Goal: Information Seeking & Learning: Check status

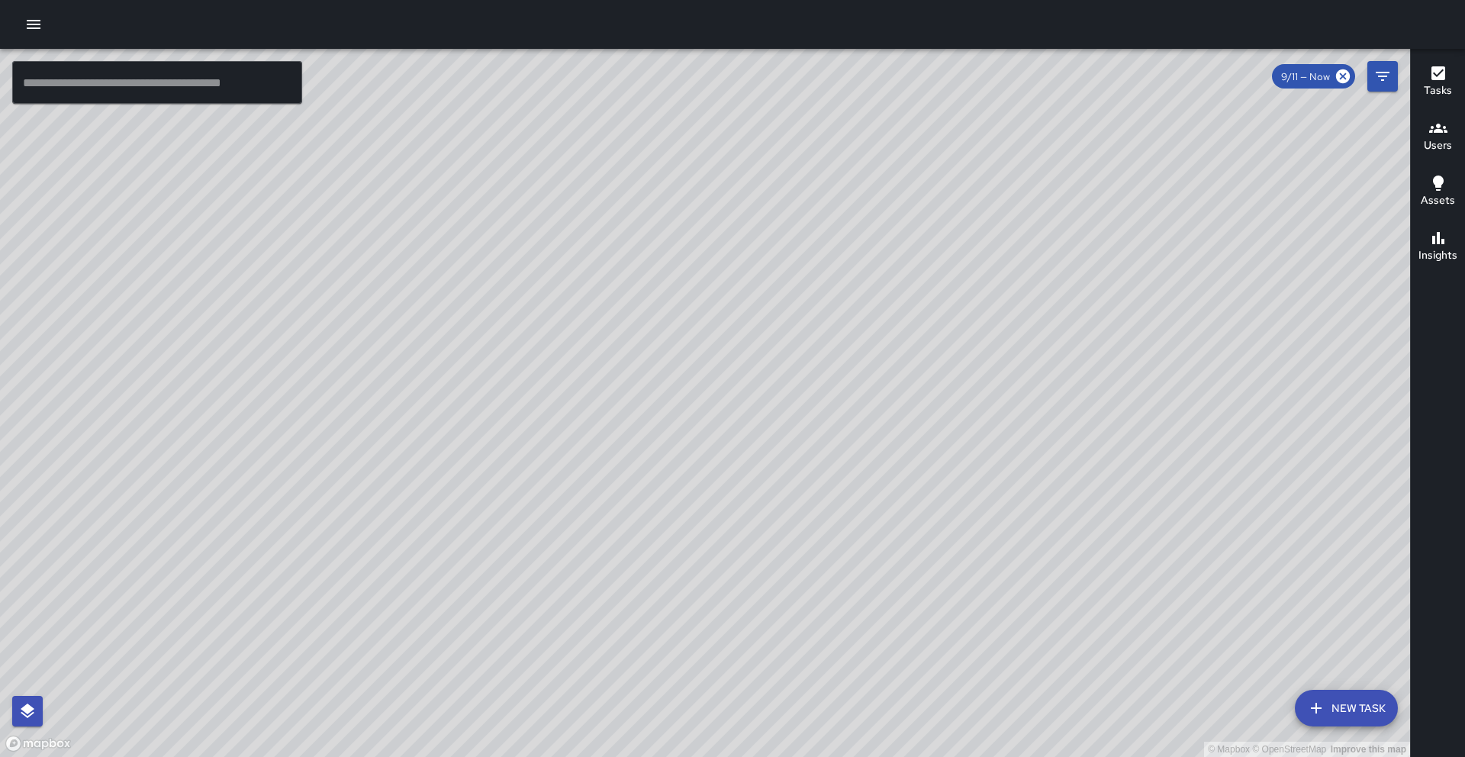
click at [1433, 128] on icon "button" at bounding box center [1438, 128] width 18 height 9
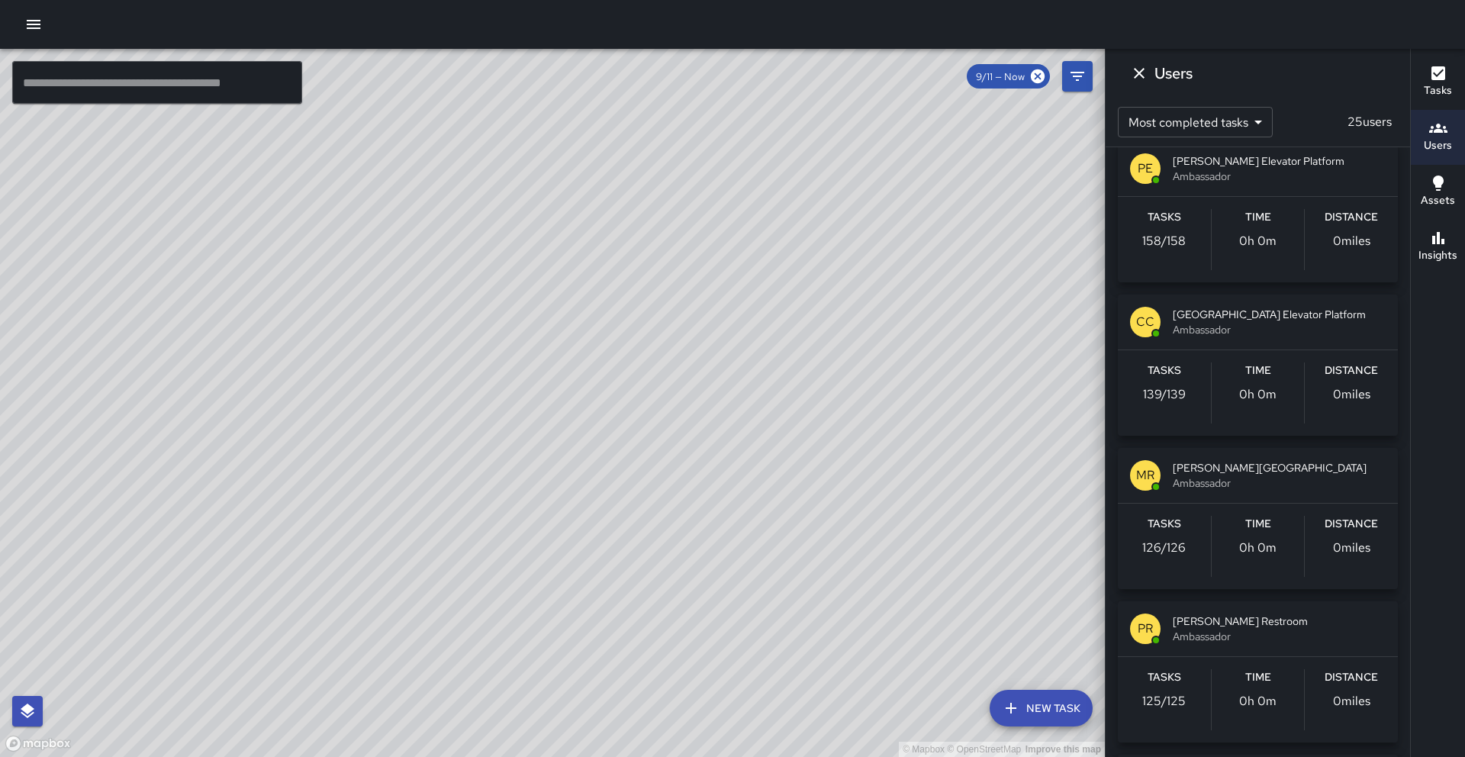
scroll to position [625, 0]
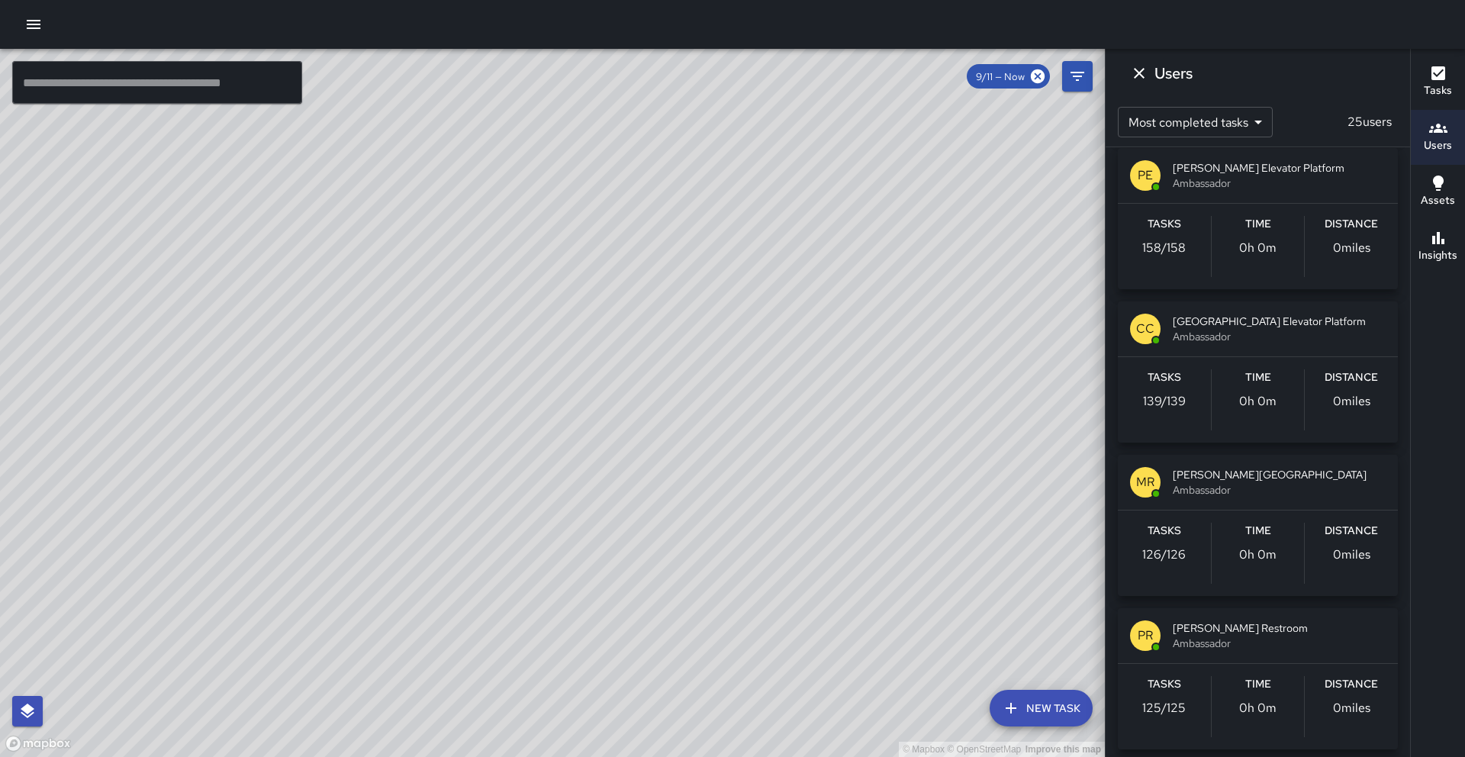
click at [1262, 325] on span "[GEOGRAPHIC_DATA] Elevator Platform" at bounding box center [1279, 321] width 213 height 15
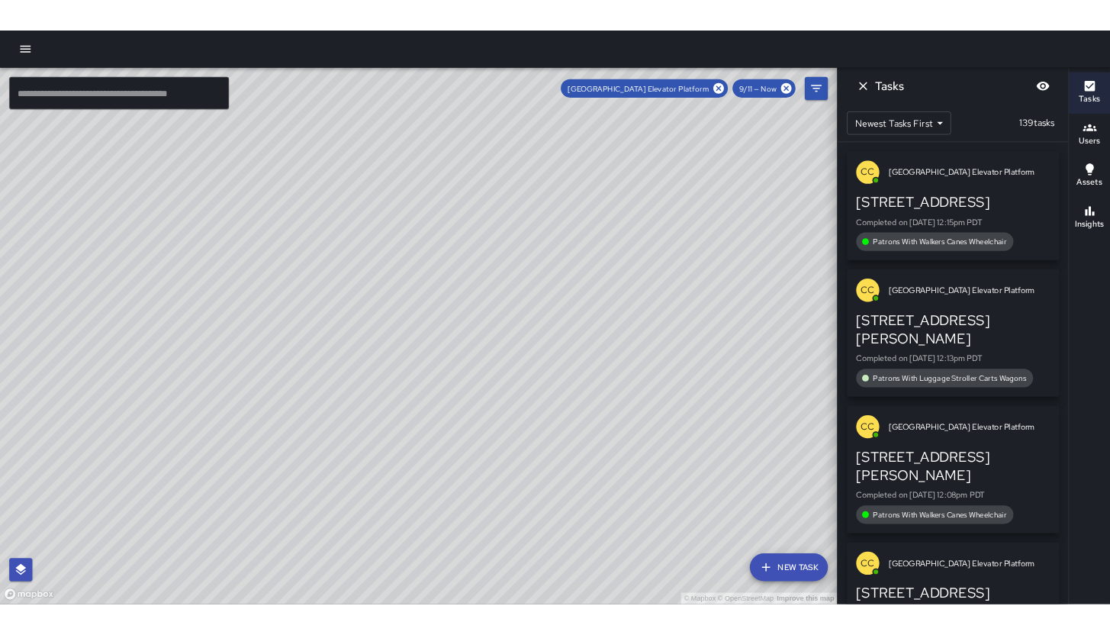
scroll to position [0, 0]
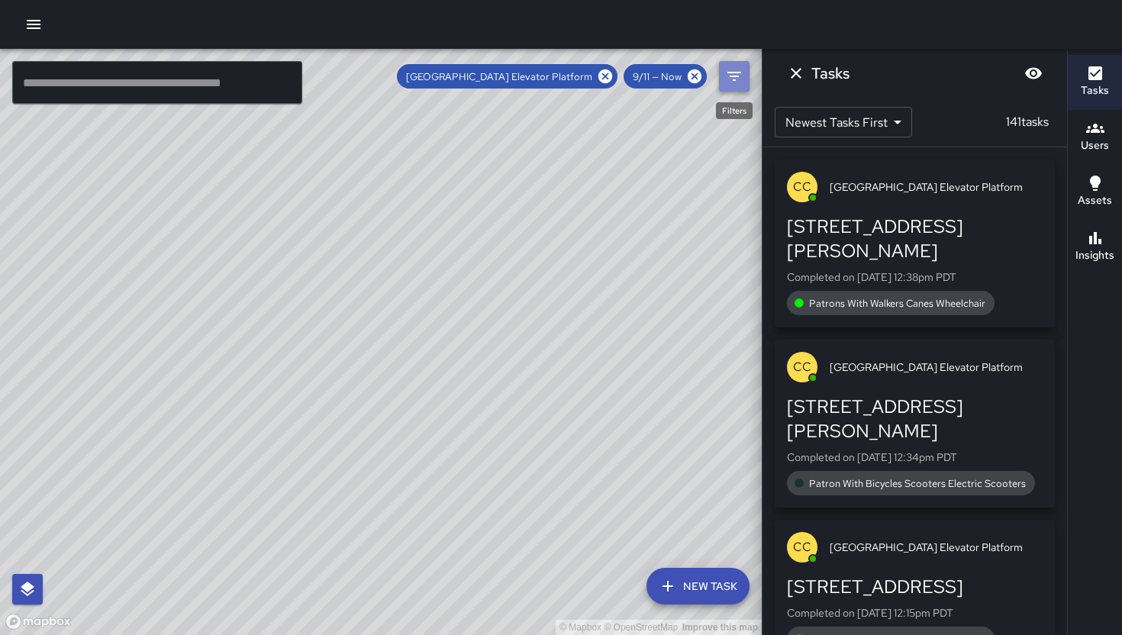
click at [729, 85] on button "Filters" at bounding box center [734, 76] width 31 height 31
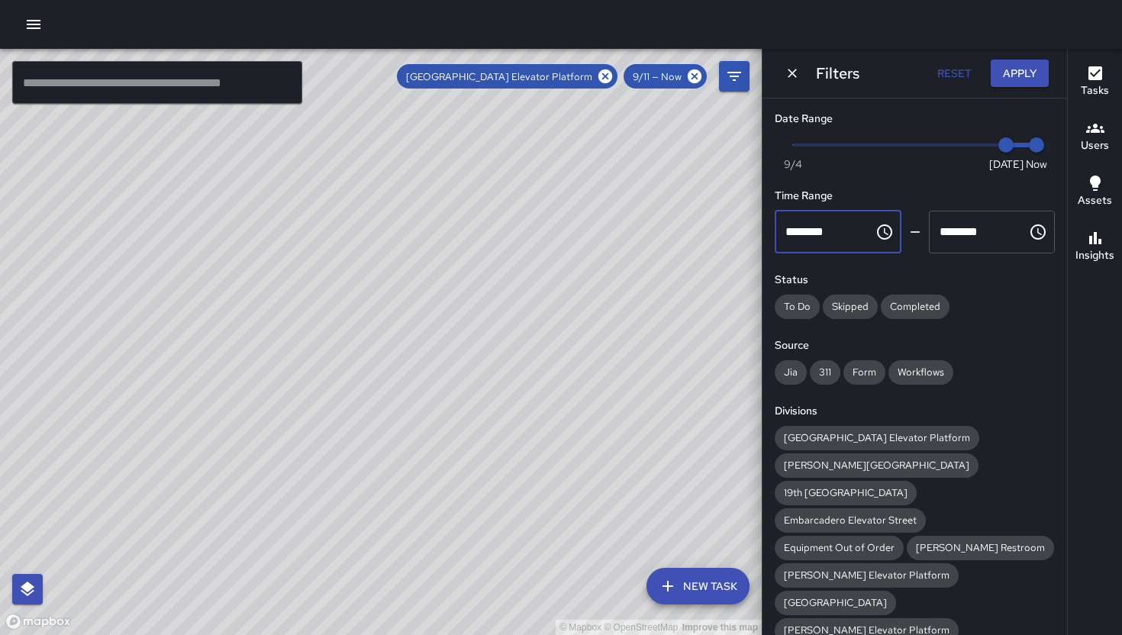
drag, startPoint x: 842, startPoint y: 233, endPoint x: 832, endPoint y: 231, distance: 10.0
click at [832, 231] on input "********" at bounding box center [819, 232] width 89 height 43
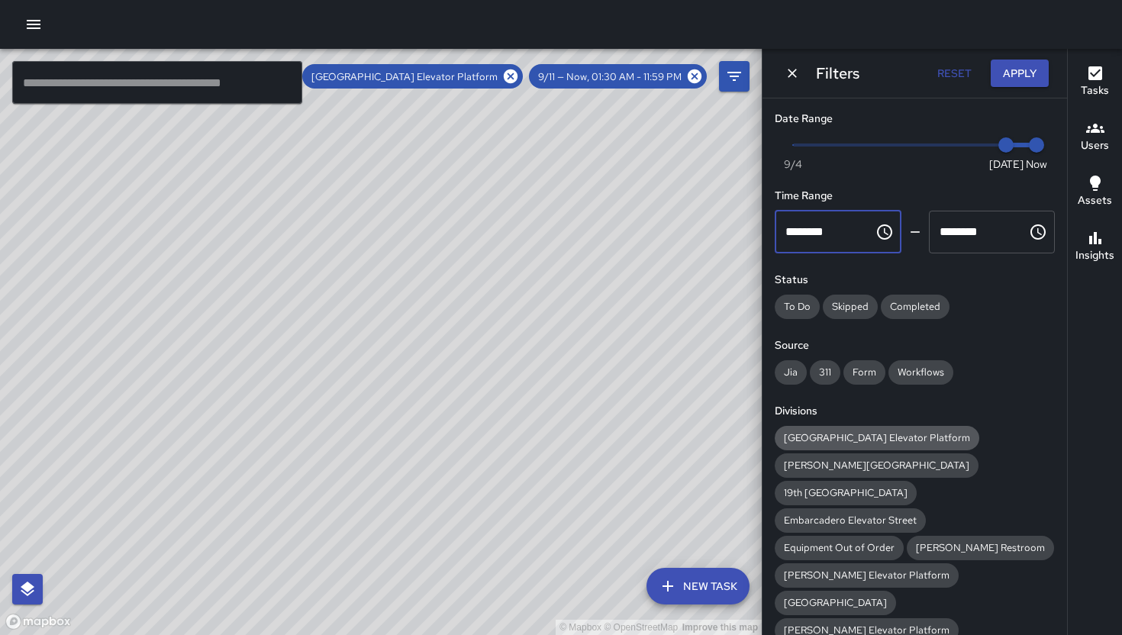
type input "********"
click at [846, 432] on span "[GEOGRAPHIC_DATA] Elevator Platform" at bounding box center [877, 437] width 205 height 13
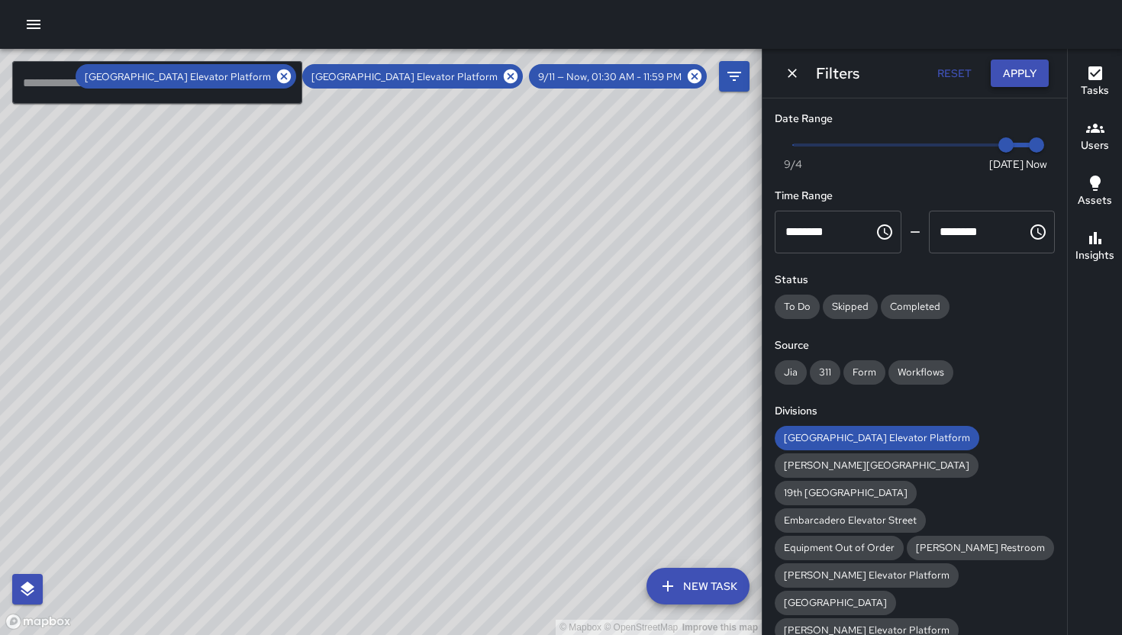
click at [1020, 77] on button "Apply" at bounding box center [1020, 74] width 58 height 28
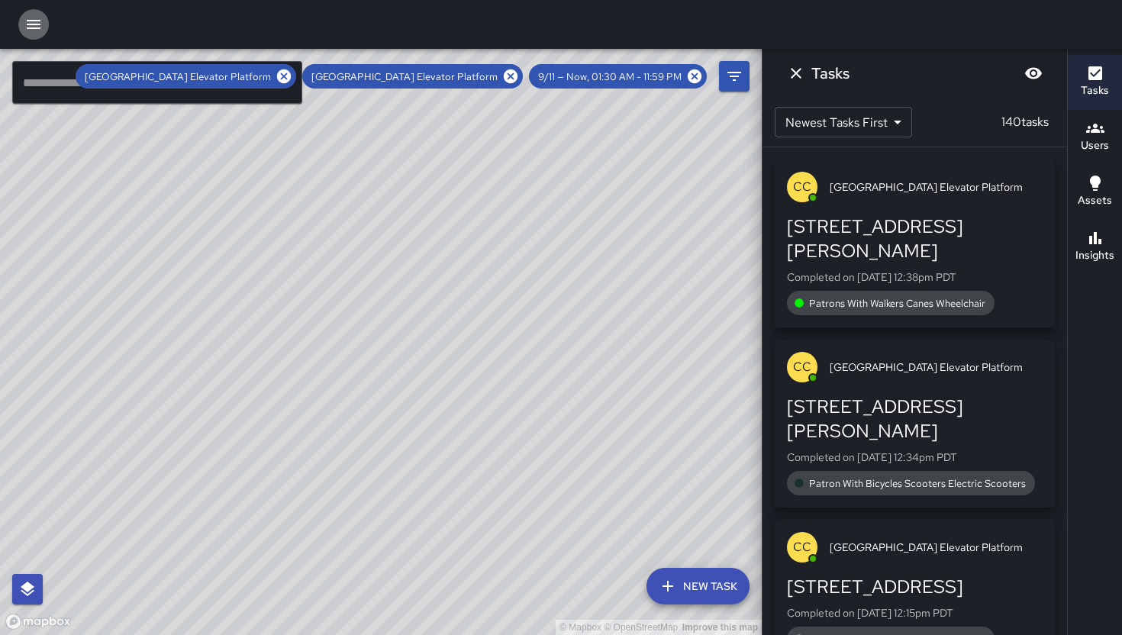
click at [39, 32] on icon "button" at bounding box center [33, 24] width 18 height 18
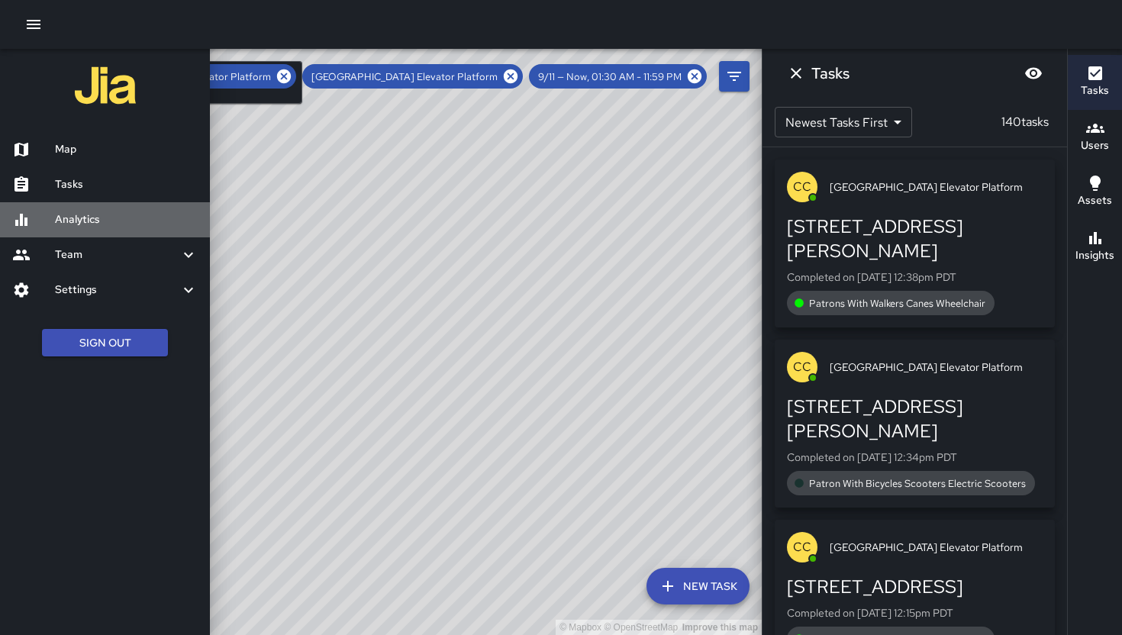
click at [72, 227] on h6 "Analytics" at bounding box center [126, 219] width 143 height 17
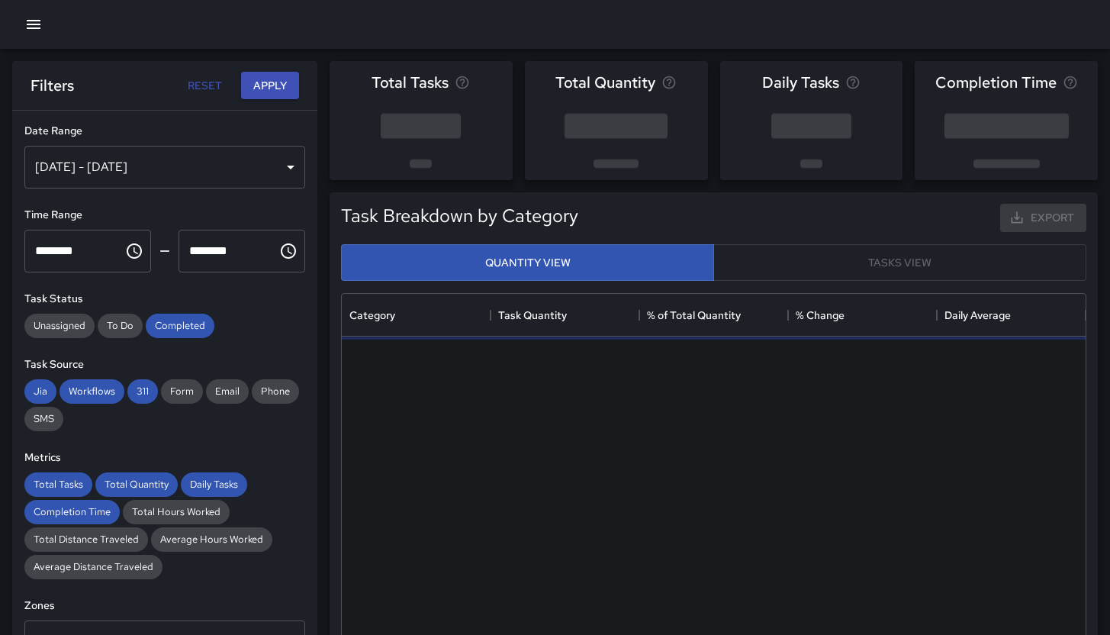
scroll to position [445, 733]
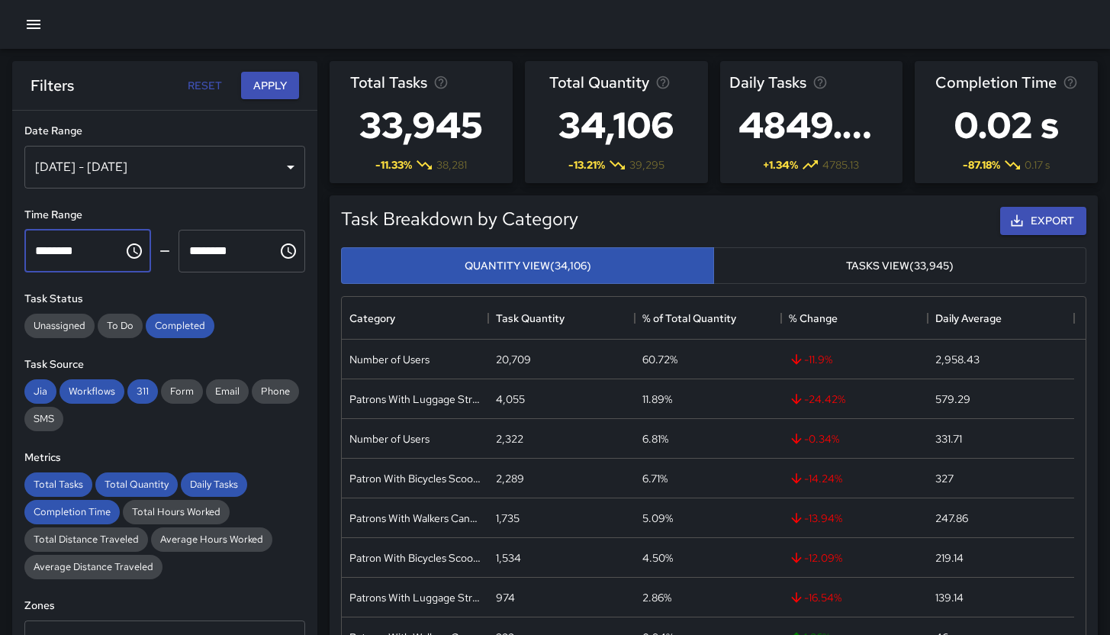
click at [82, 259] on input "********" at bounding box center [68, 251] width 89 height 43
drag, startPoint x: 88, startPoint y: 257, endPoint x: 11, endPoint y: 245, distance: 77.3
type input "********"
click at [111, 179] on div "[DATE] - [DATE]" at bounding box center [164, 167] width 281 height 43
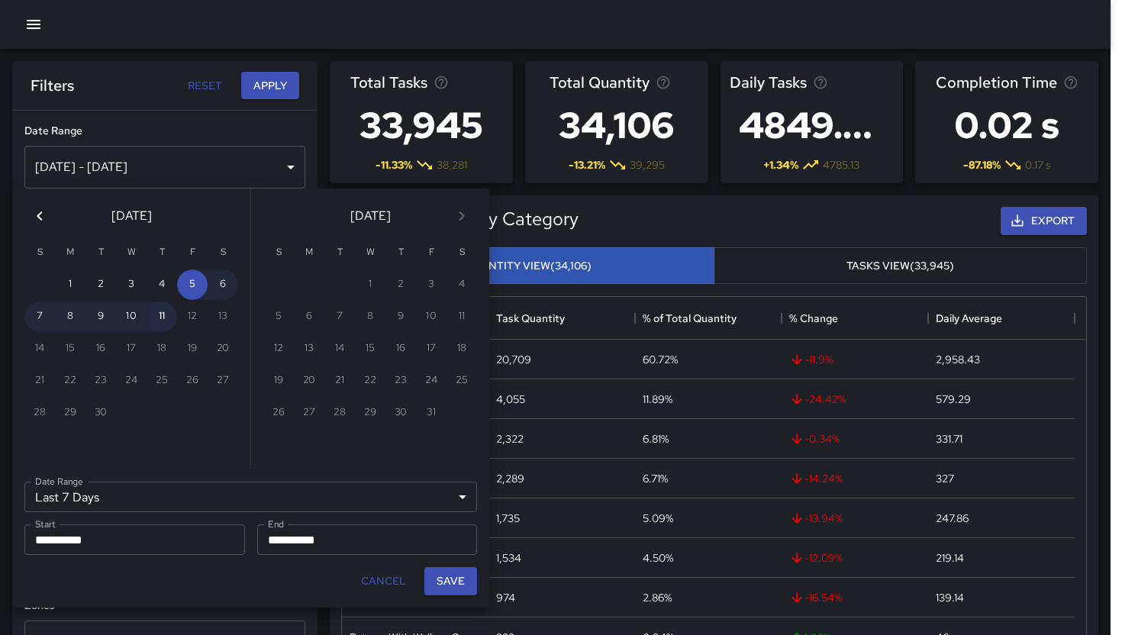
click at [165, 319] on button "11" at bounding box center [162, 316] width 31 height 31
type input "******"
type input "**********"
click at [165, 319] on button "11" at bounding box center [162, 316] width 31 height 31
click at [447, 579] on button "Save" at bounding box center [450, 581] width 53 height 28
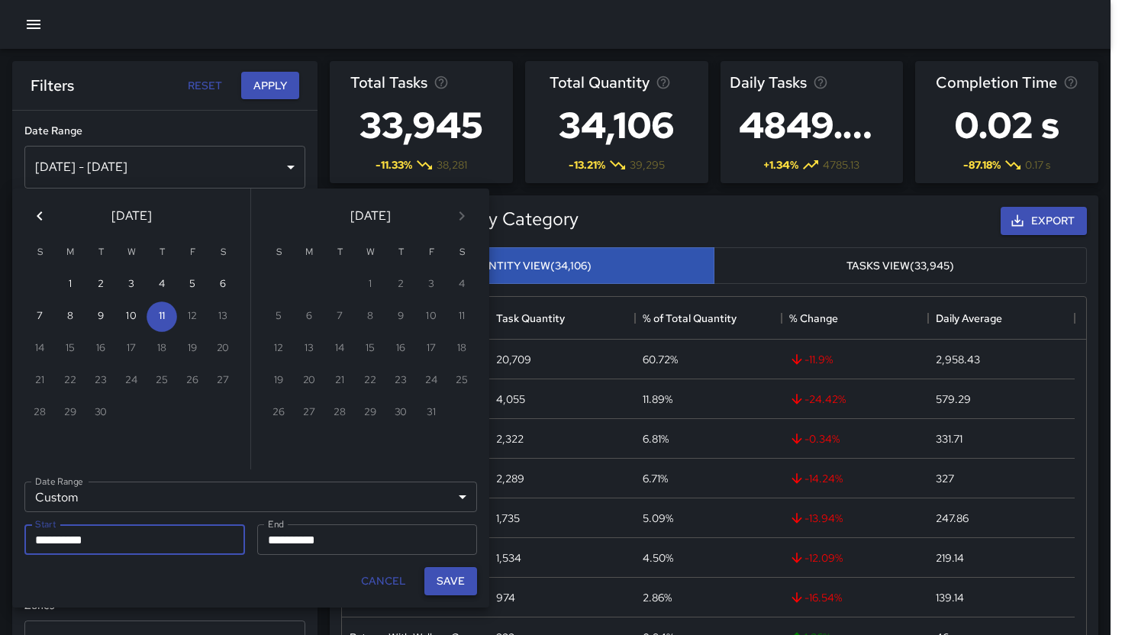
type input "**********"
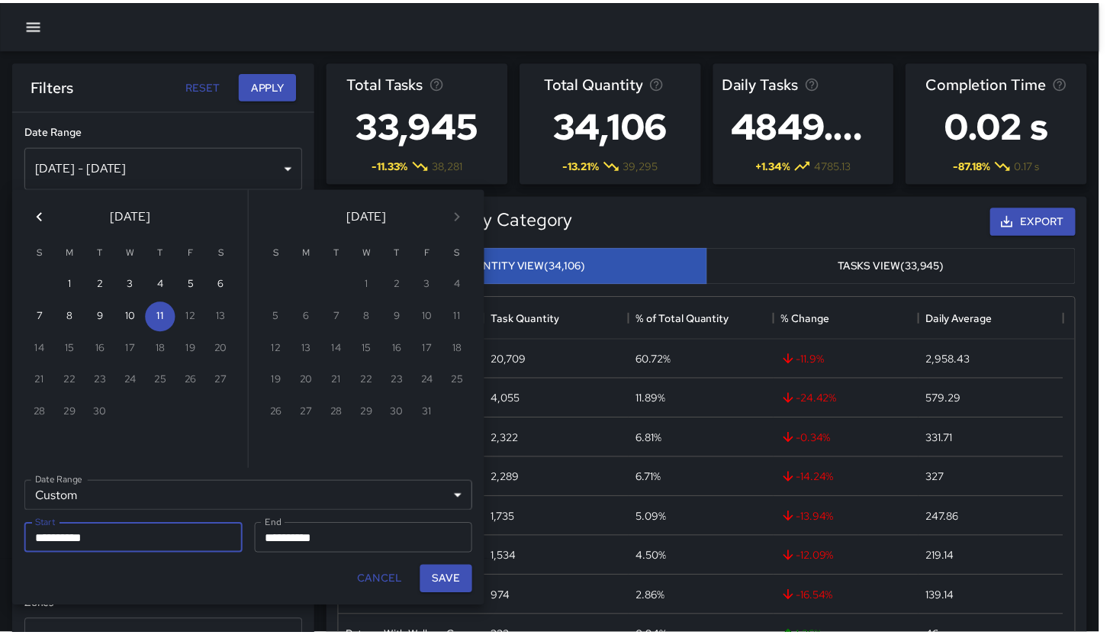
scroll to position [12, 12]
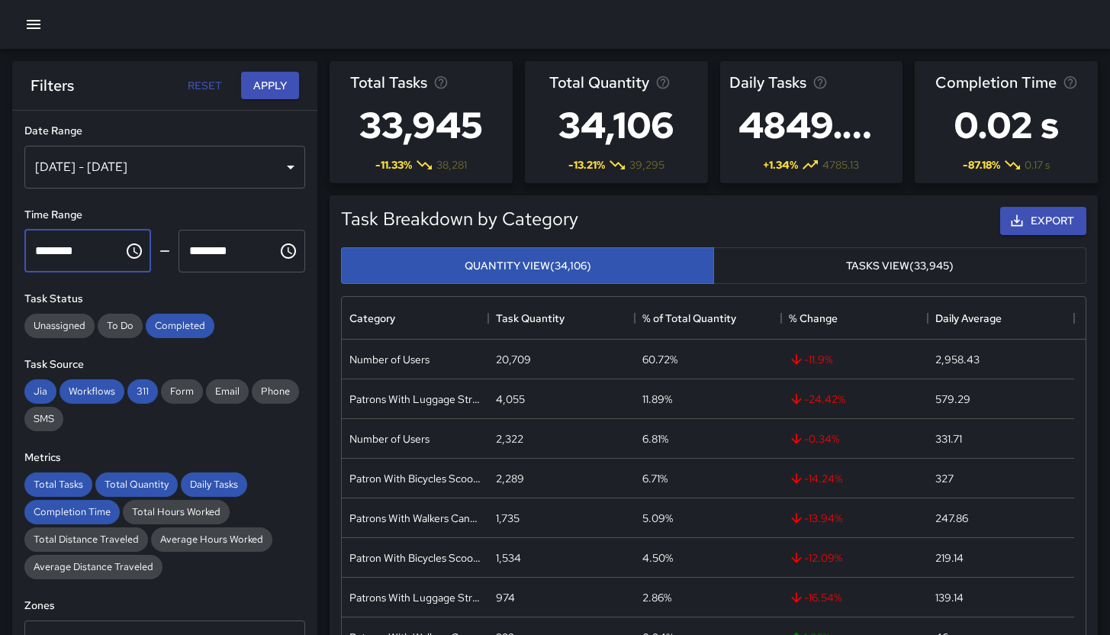
drag, startPoint x: 102, startPoint y: 263, endPoint x: 92, endPoint y: 256, distance: 12.7
click at [92, 256] on input "********" at bounding box center [68, 251] width 89 height 43
type input "********"
click at [286, 98] on button "Apply" at bounding box center [270, 86] width 58 height 28
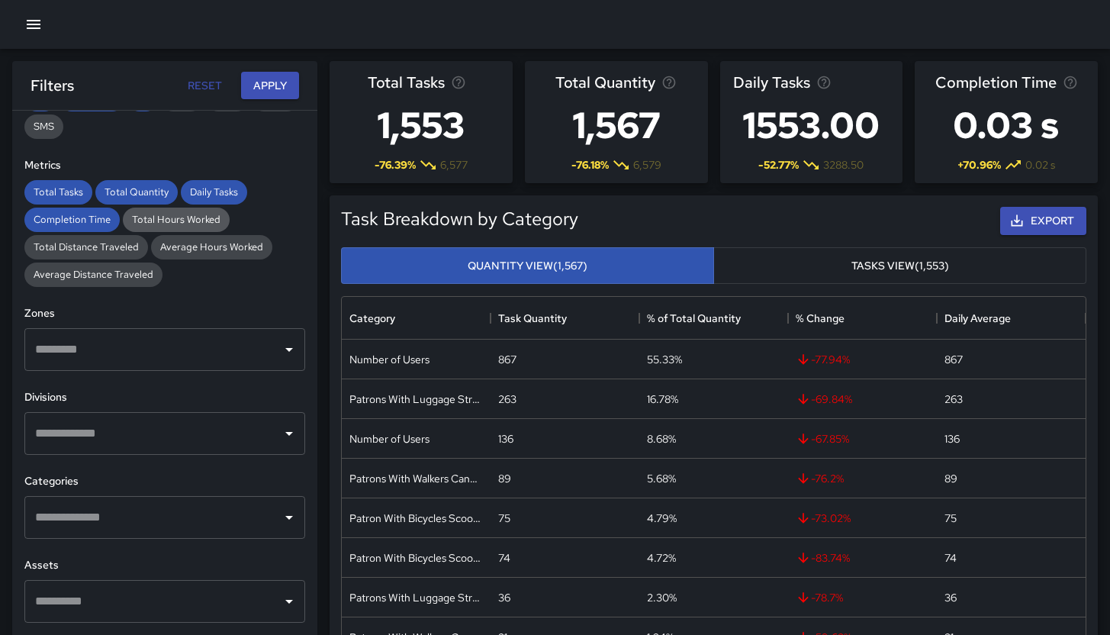
scroll to position [304, 0]
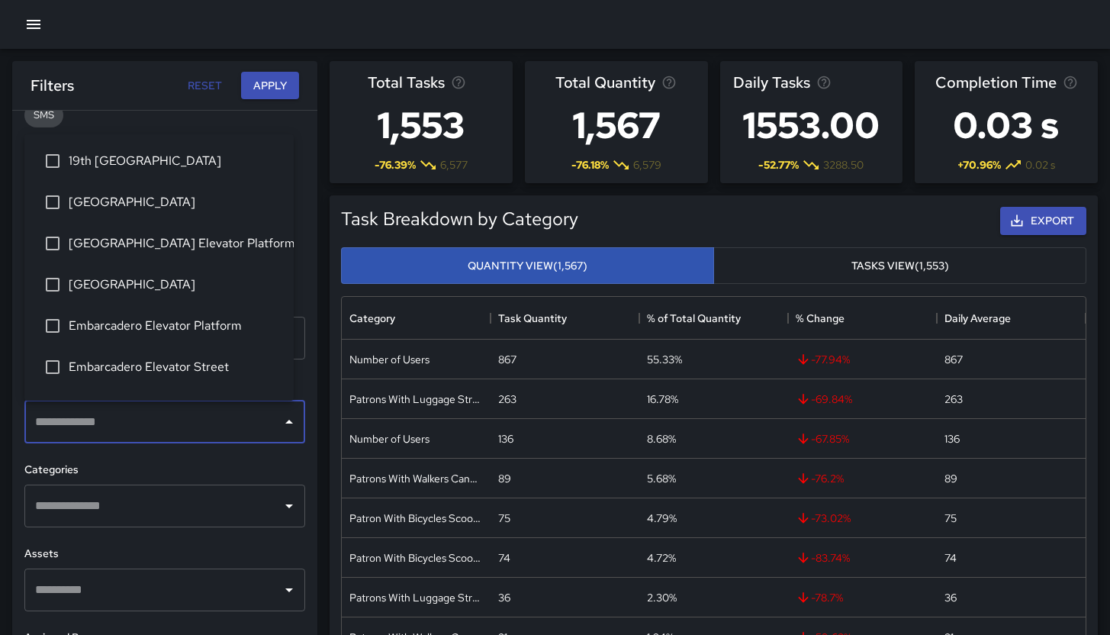
click at [205, 433] on input "text" at bounding box center [153, 422] width 244 height 29
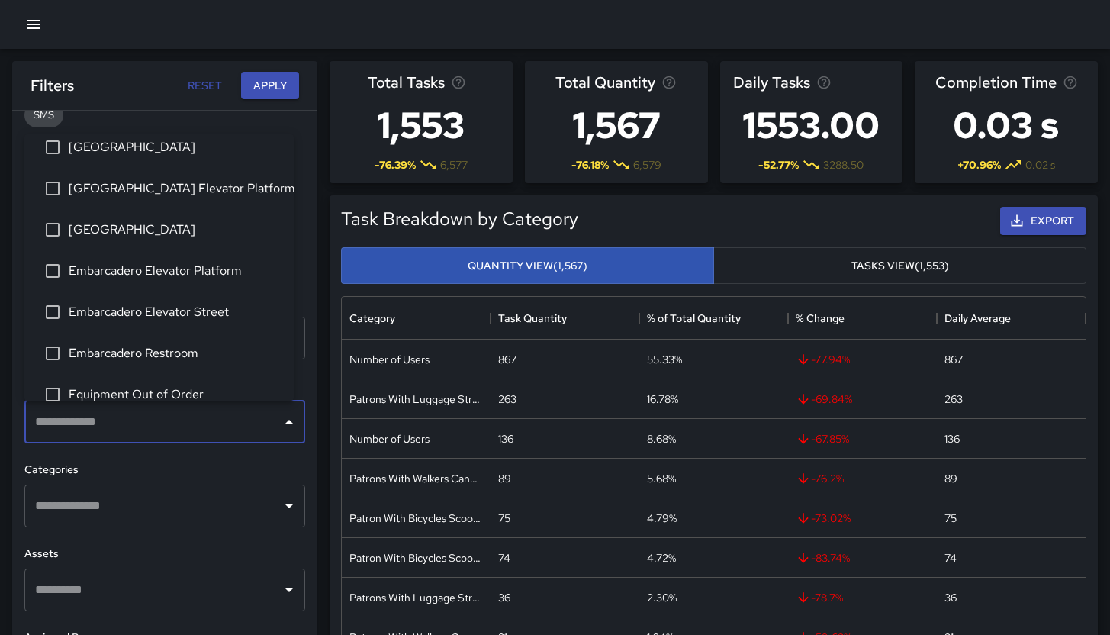
scroll to position [55, 0]
click at [206, 201] on li "[GEOGRAPHIC_DATA] Elevator Platform" at bounding box center [158, 188] width 269 height 41
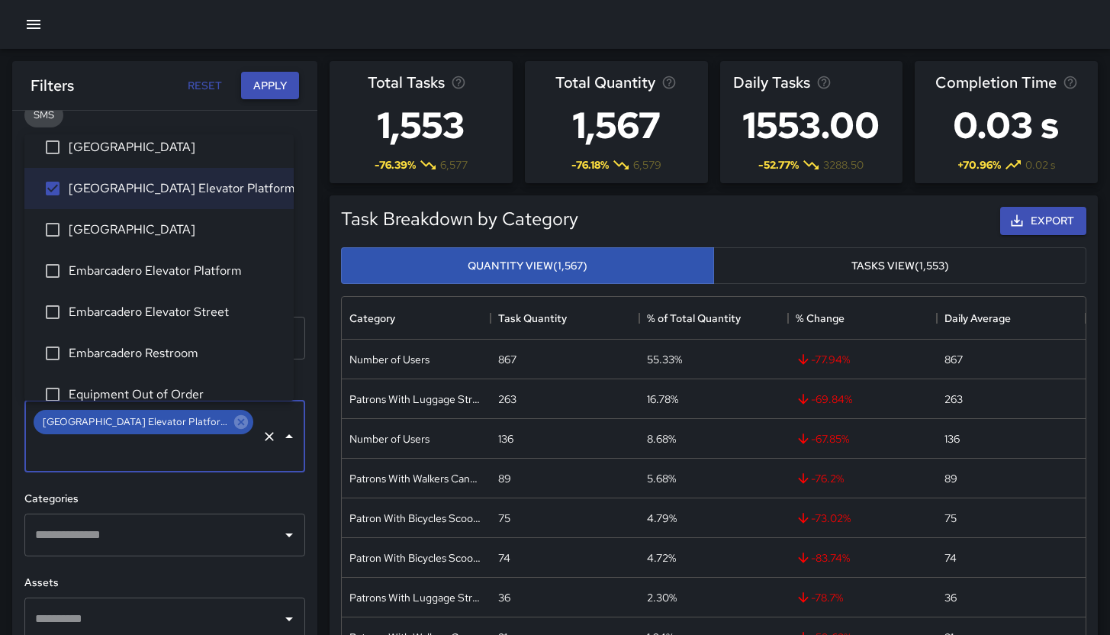
click at [257, 92] on button "Apply" at bounding box center [270, 86] width 58 height 28
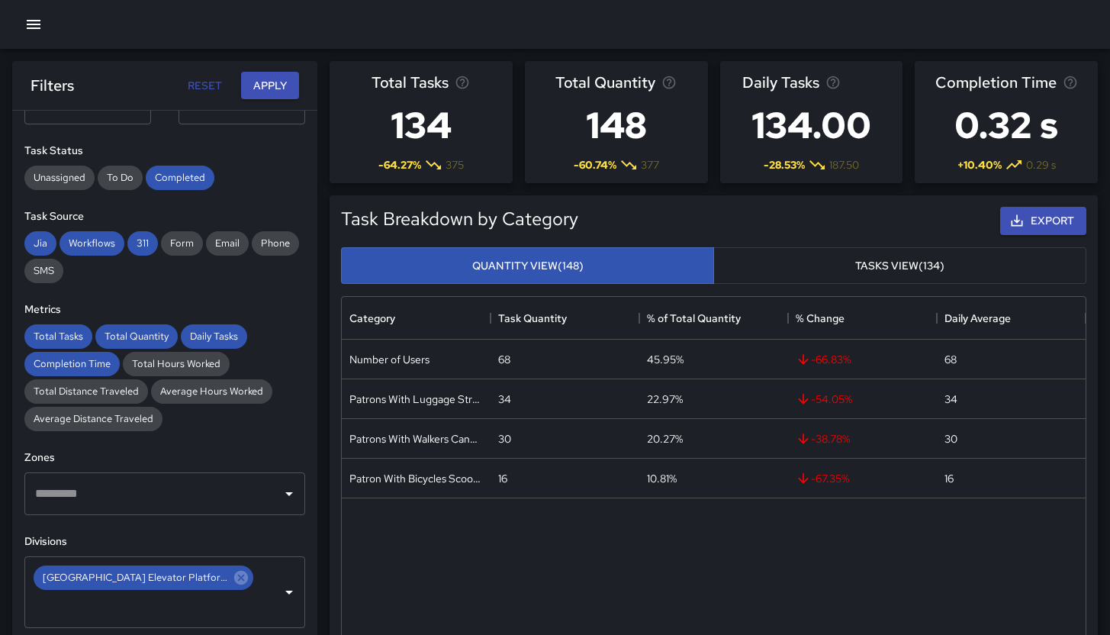
scroll to position [130, 0]
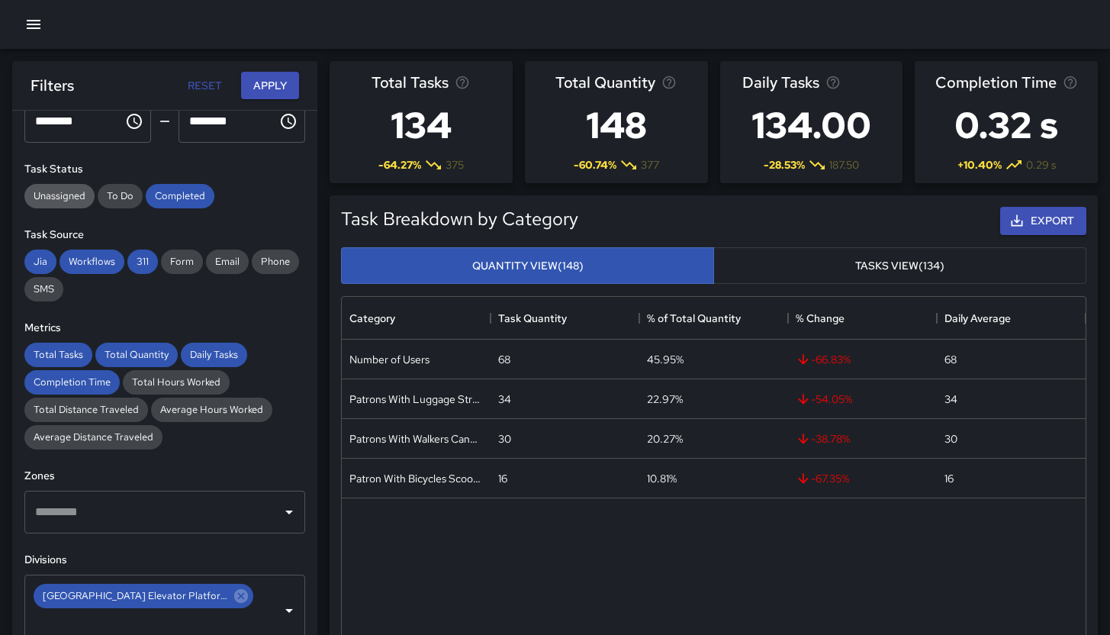
click at [77, 206] on div "Unassigned" at bounding box center [59, 196] width 70 height 24
click at [103, 201] on span "To Do" at bounding box center [120, 195] width 45 height 13
click at [261, 99] on div "Filters Reset Apply" at bounding box center [164, 85] width 305 height 49
click at [268, 95] on button "Apply" at bounding box center [270, 86] width 58 height 28
click at [80, 197] on span "Unassigned" at bounding box center [59, 195] width 70 height 13
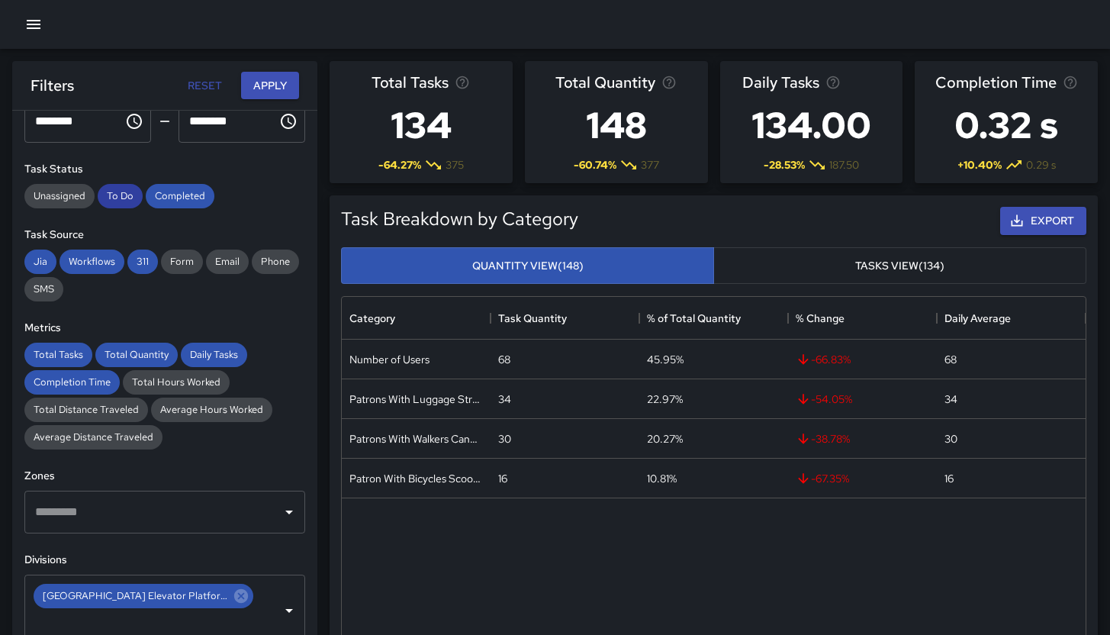
click at [114, 195] on span "To Do" at bounding box center [120, 195] width 45 height 13
click at [267, 95] on button "Apply" at bounding box center [270, 86] width 58 height 28
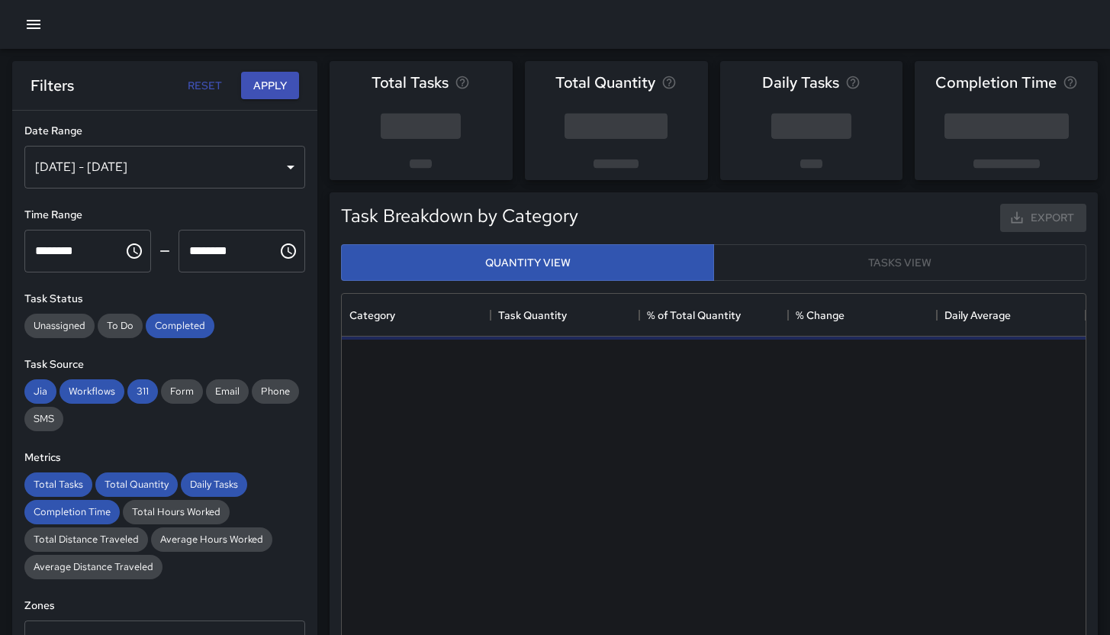
scroll to position [445, 733]
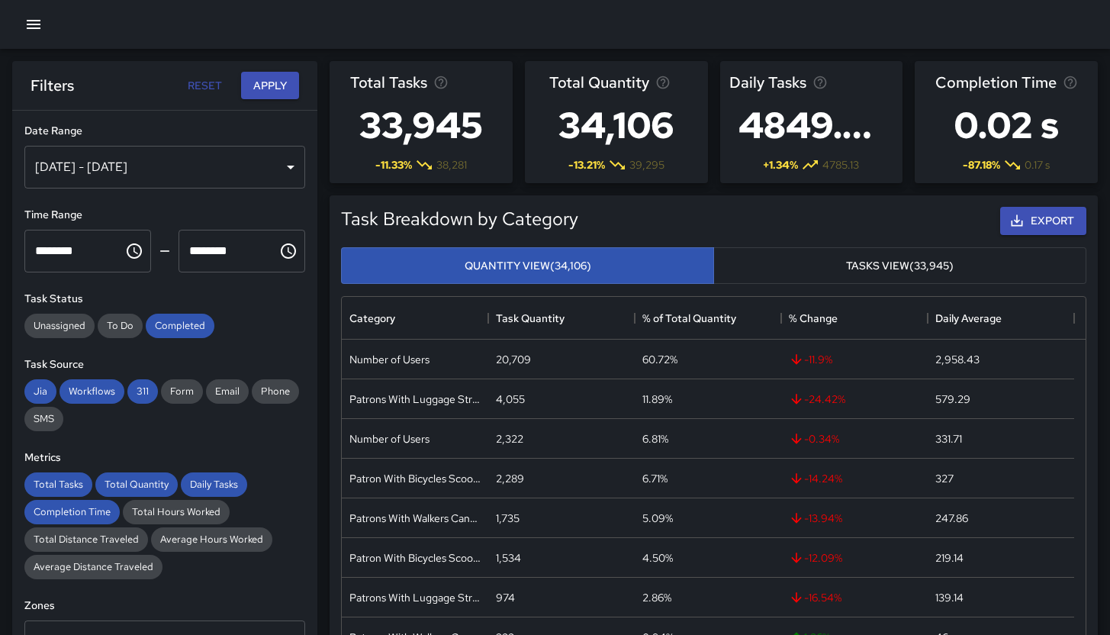
click at [247, 161] on div "[DATE] - [DATE]" at bounding box center [164, 167] width 281 height 43
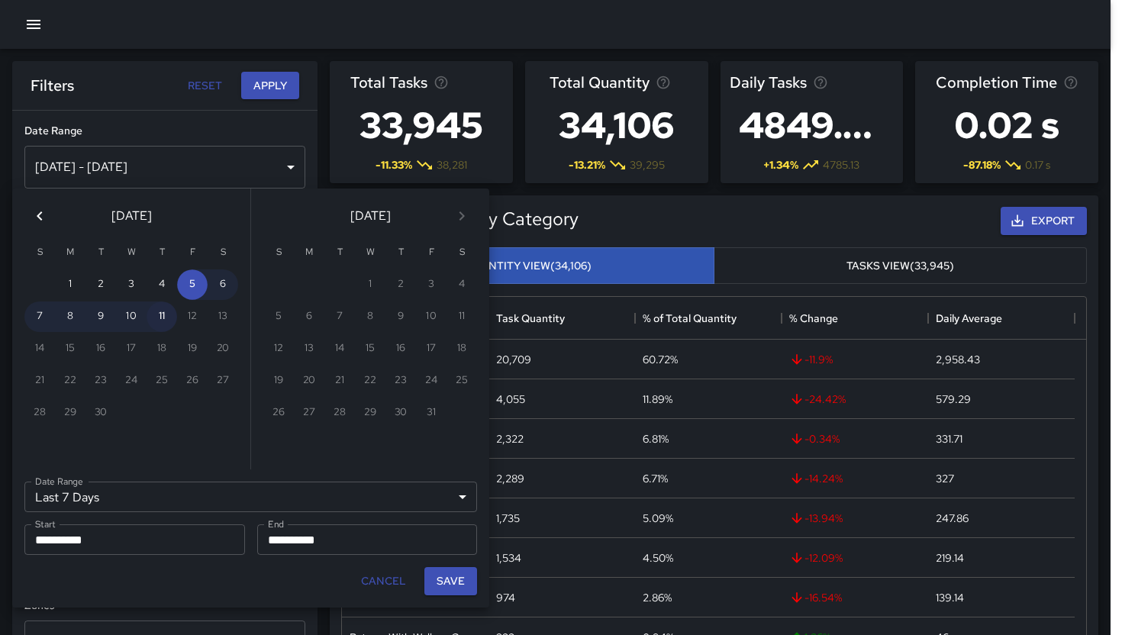
click at [169, 319] on button "11" at bounding box center [162, 316] width 31 height 31
type input "******"
type input "**********"
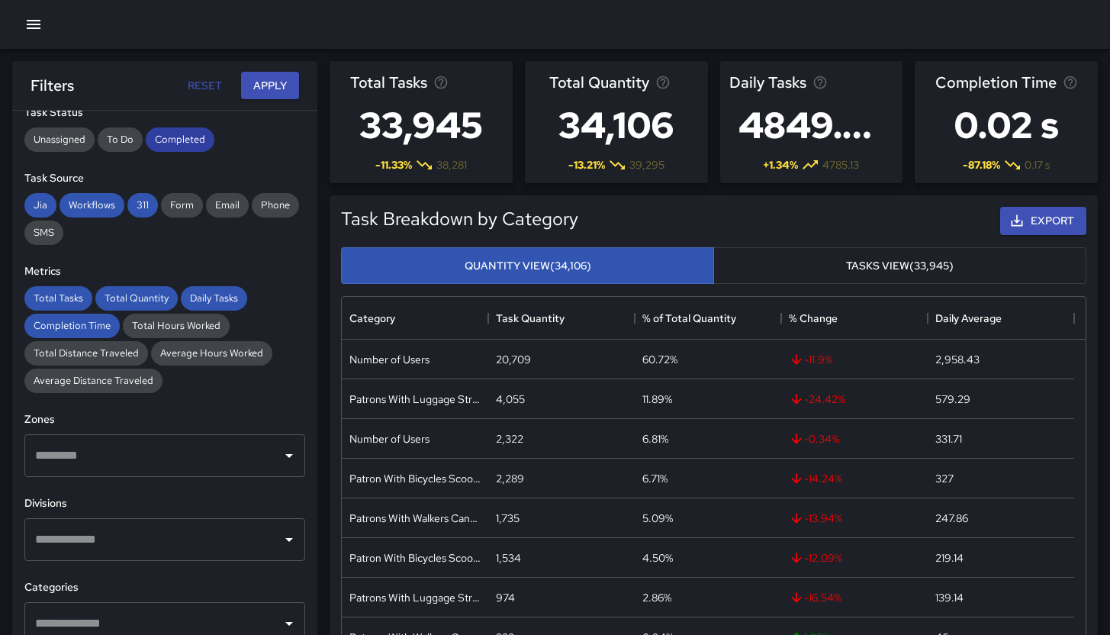
scroll to position [216, 0]
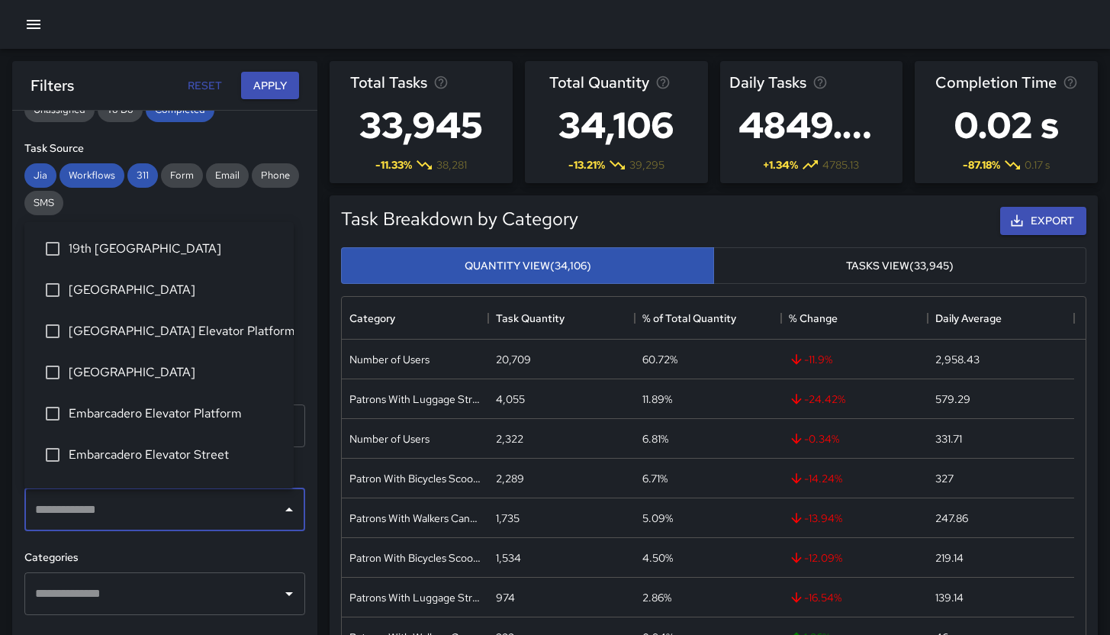
click at [179, 505] on input "text" at bounding box center [153, 509] width 244 height 29
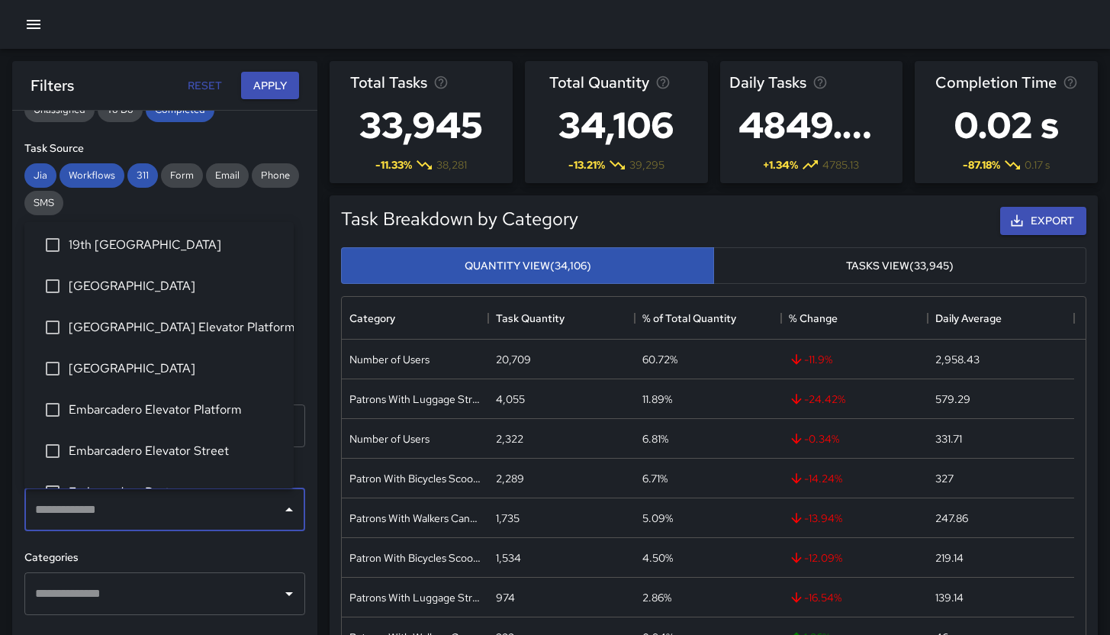
scroll to position [10, 0]
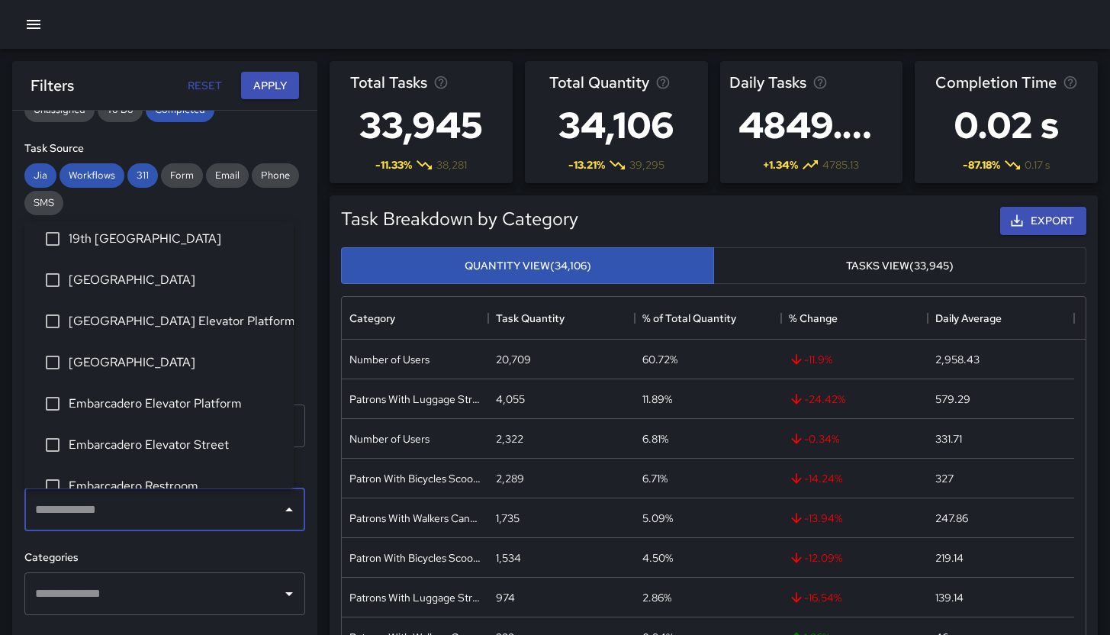
click at [198, 371] on span "[GEOGRAPHIC_DATA]" at bounding box center [175, 362] width 213 height 18
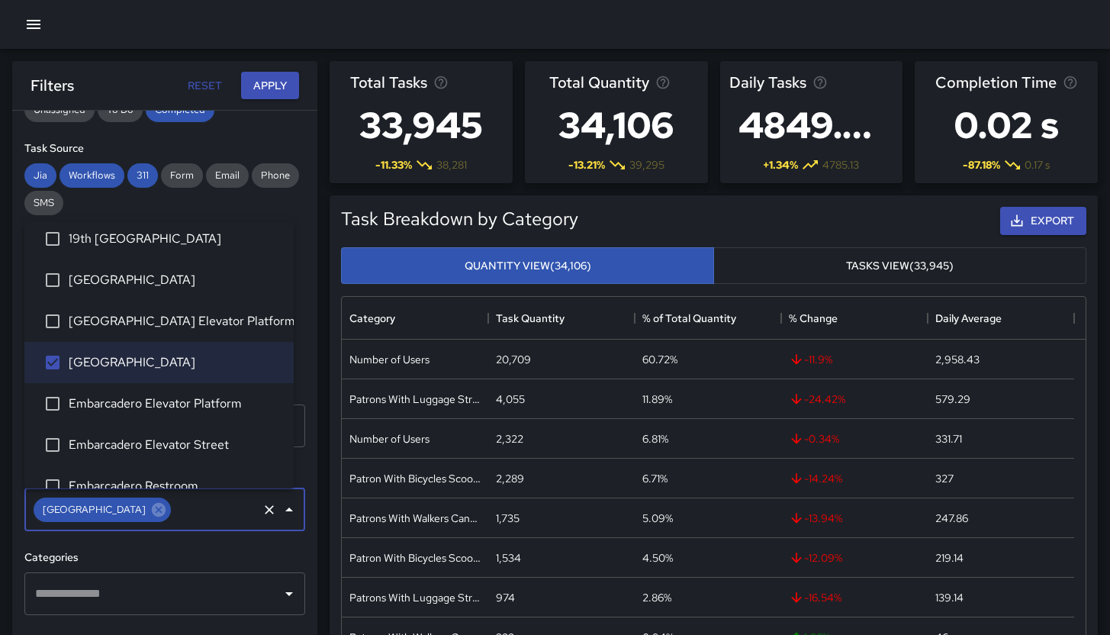
click at [195, 337] on li "[GEOGRAPHIC_DATA] Elevator Platform" at bounding box center [158, 321] width 269 height 41
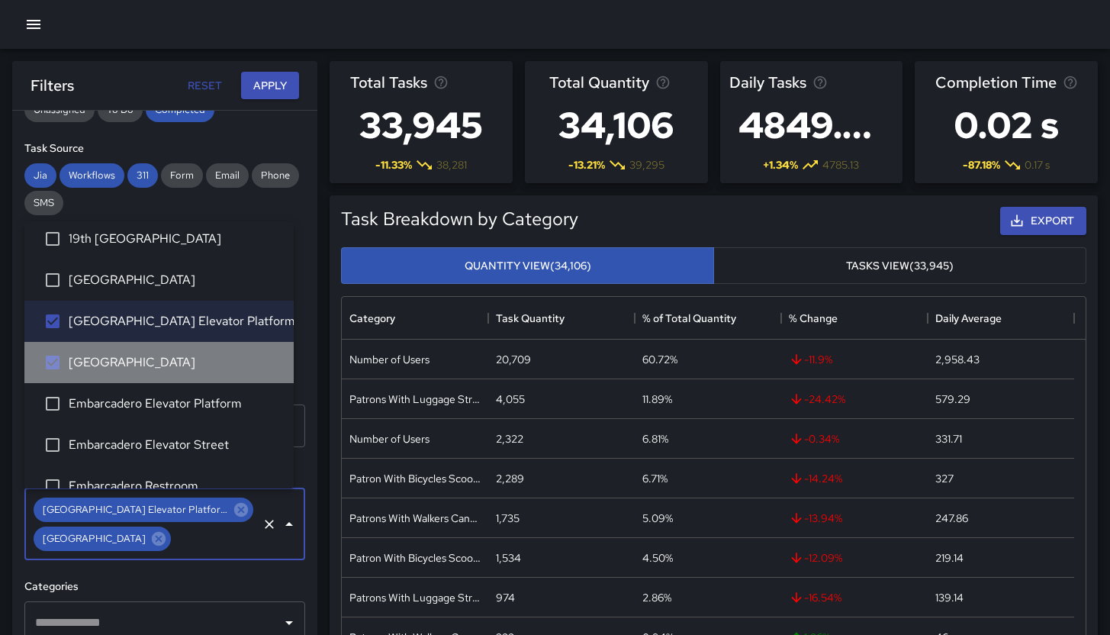
click at [175, 362] on span "[GEOGRAPHIC_DATA]" at bounding box center [175, 362] width 213 height 18
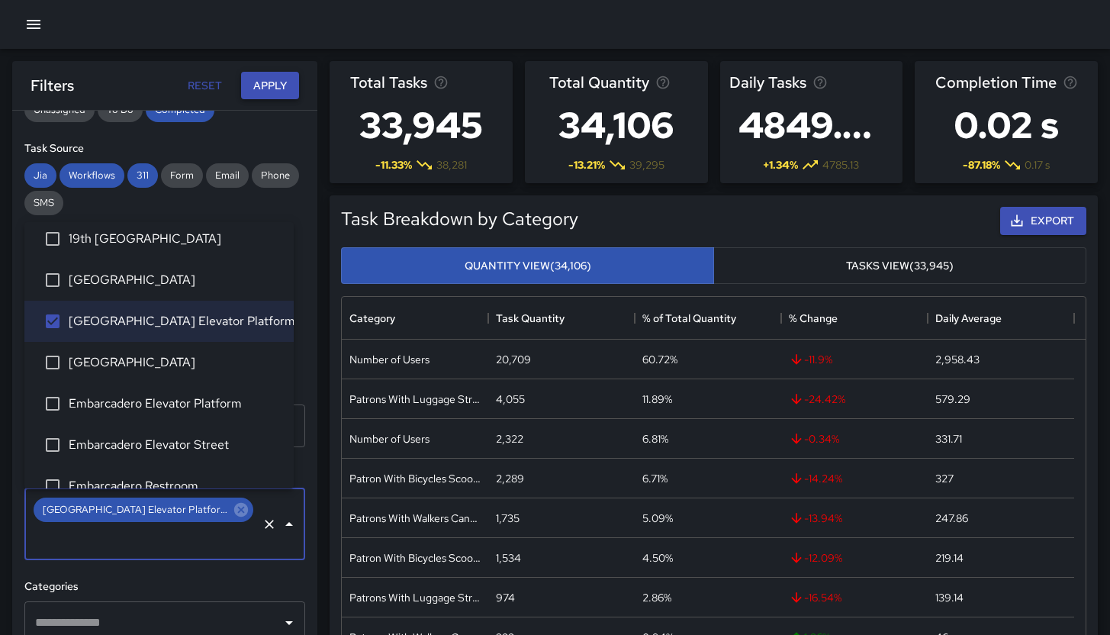
click at [271, 87] on button "Apply" at bounding box center [270, 86] width 58 height 28
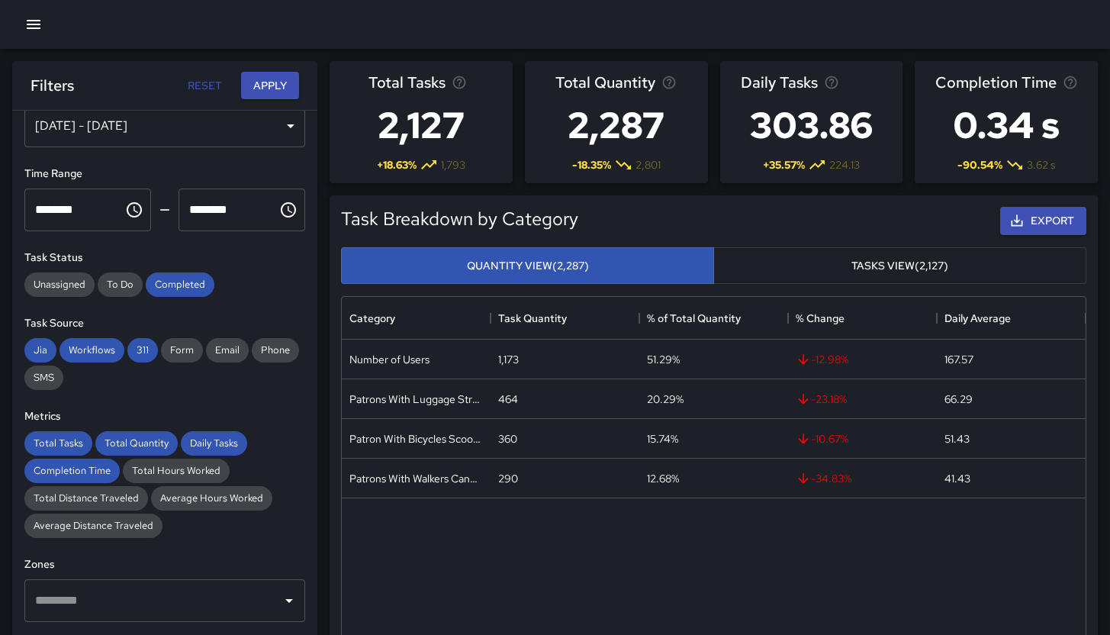
scroll to position [0, 0]
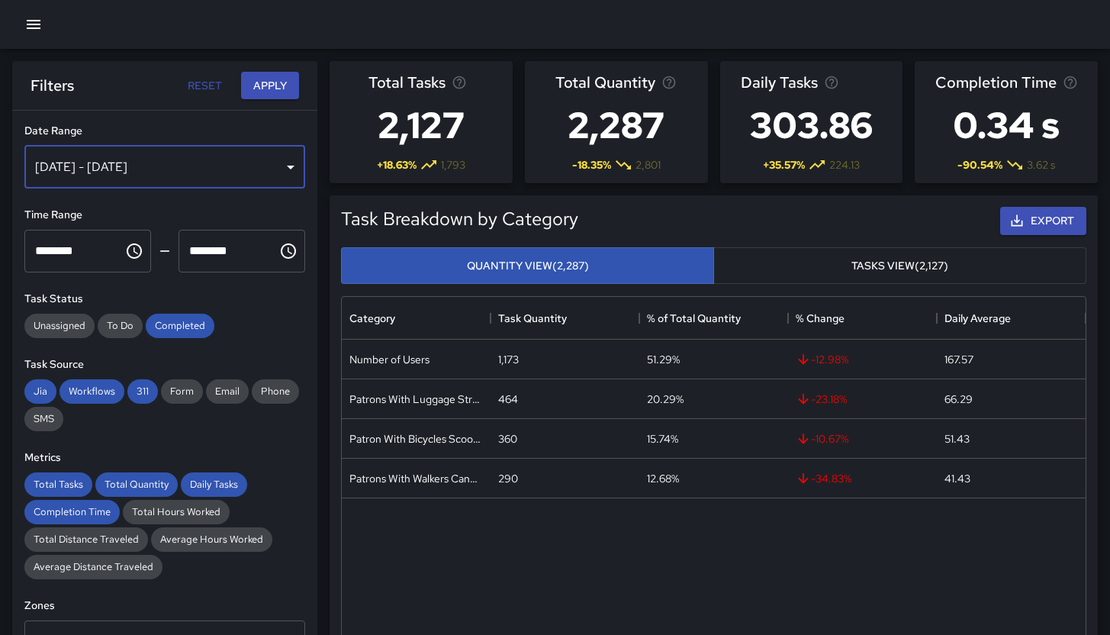
click at [169, 178] on div "[DATE] - [DATE]" at bounding box center [164, 167] width 281 height 43
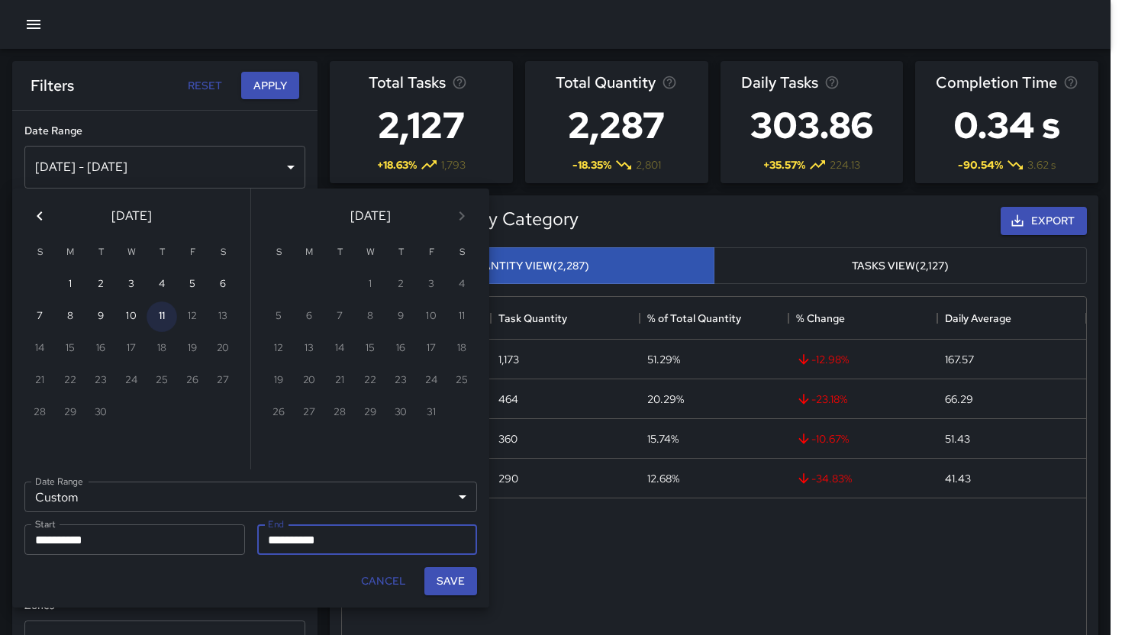
click at [158, 318] on button "11" at bounding box center [162, 316] width 31 height 31
click at [453, 582] on button "Save" at bounding box center [450, 581] width 53 height 28
type input "**********"
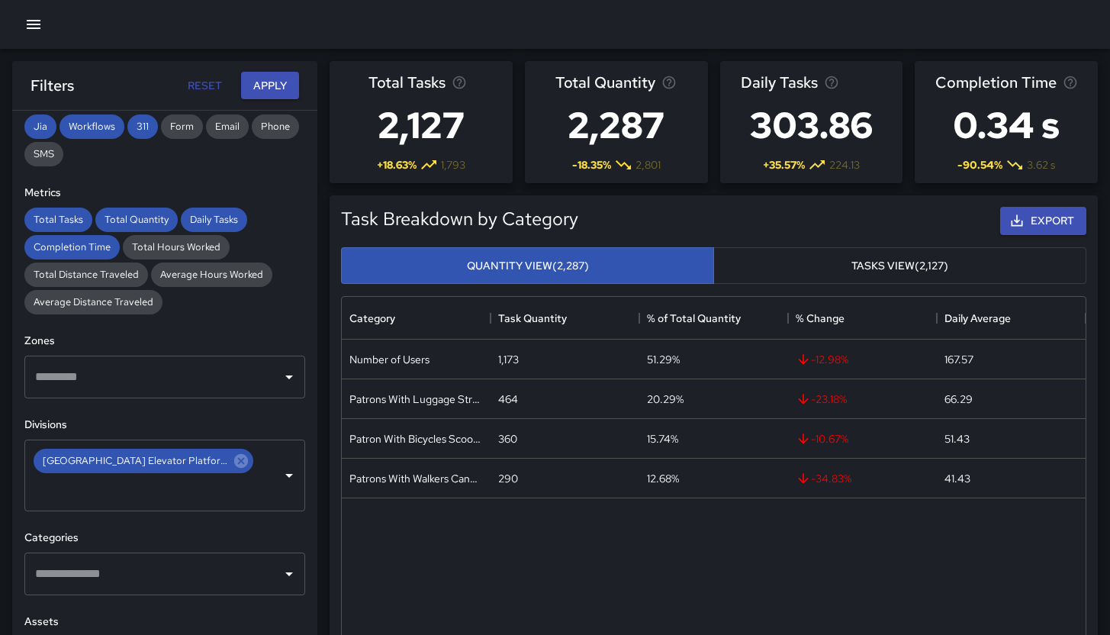
scroll to position [208, 0]
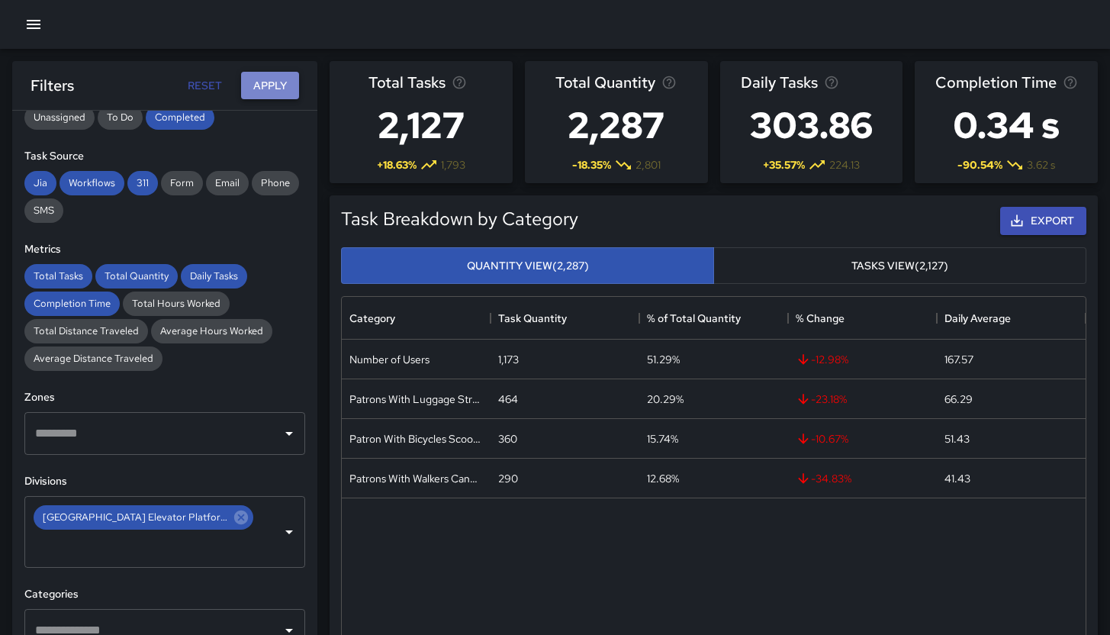
click at [282, 94] on button "Apply" at bounding box center [270, 86] width 58 height 28
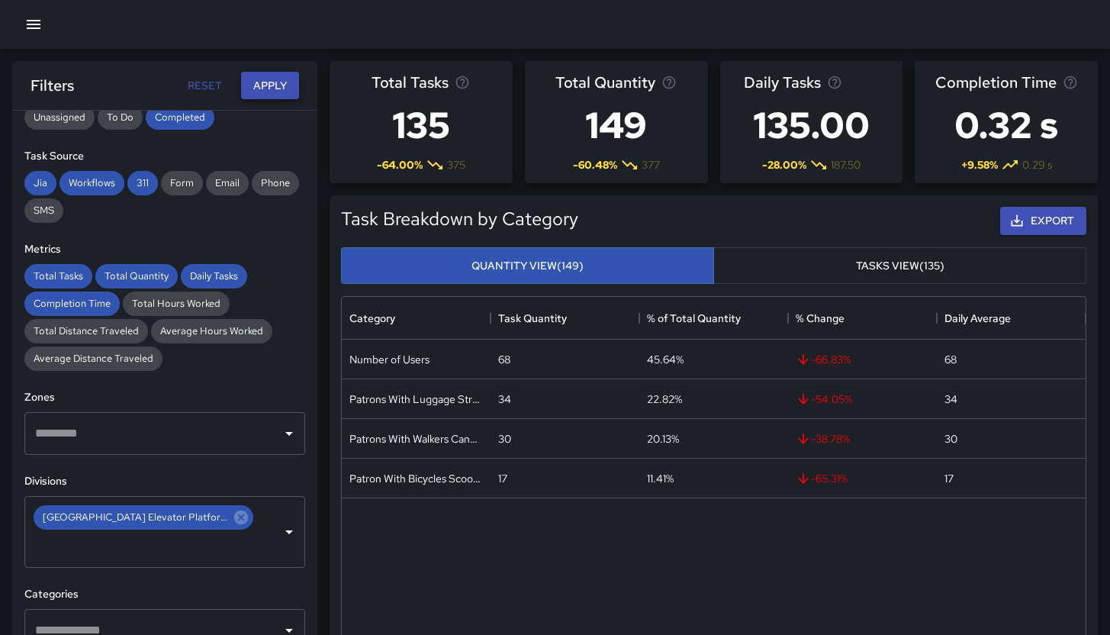
click at [268, 91] on button "Apply" at bounding box center [270, 86] width 58 height 28
click at [272, 86] on button "Apply" at bounding box center [270, 86] width 58 height 28
click at [270, 88] on button "Apply" at bounding box center [270, 86] width 58 height 28
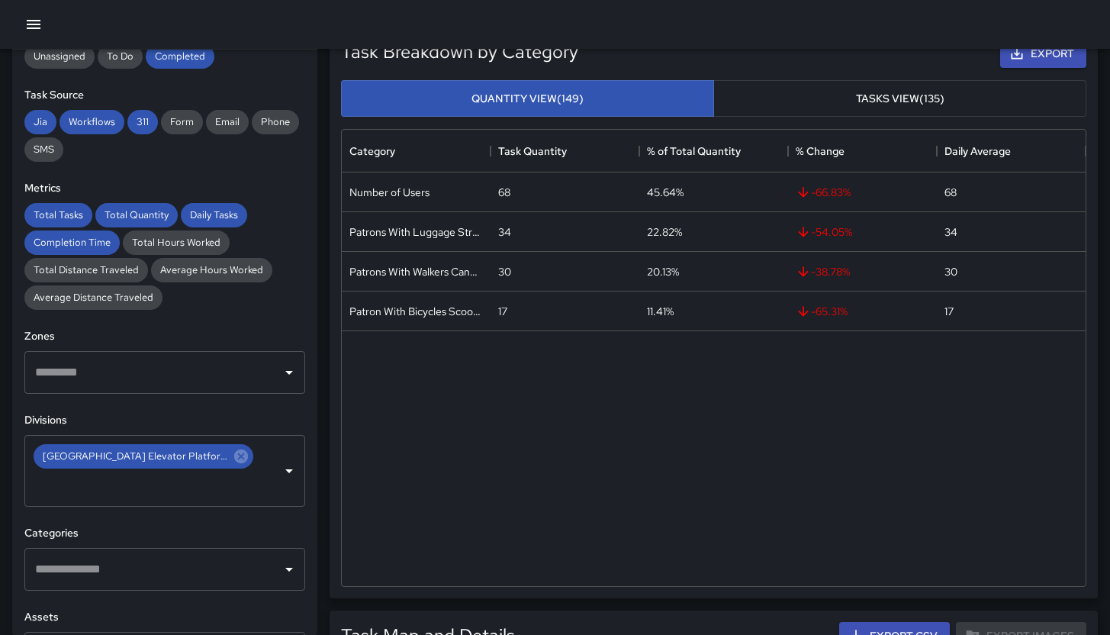
scroll to position [0, 0]
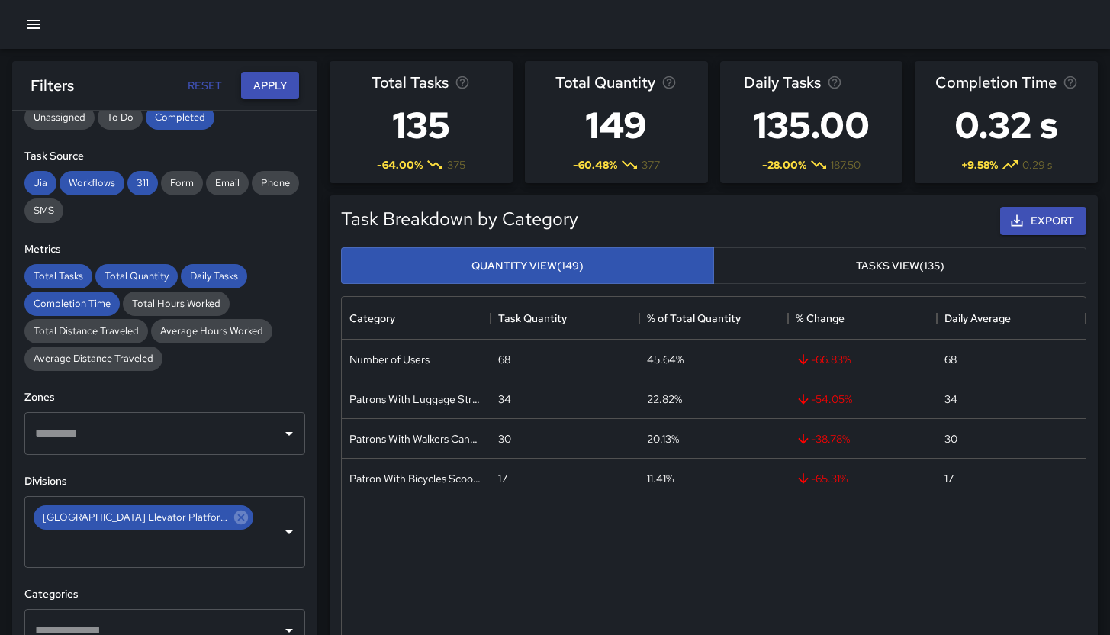
click at [277, 83] on button "Apply" at bounding box center [270, 86] width 58 height 28
click at [256, 82] on button "Apply" at bounding box center [270, 86] width 58 height 28
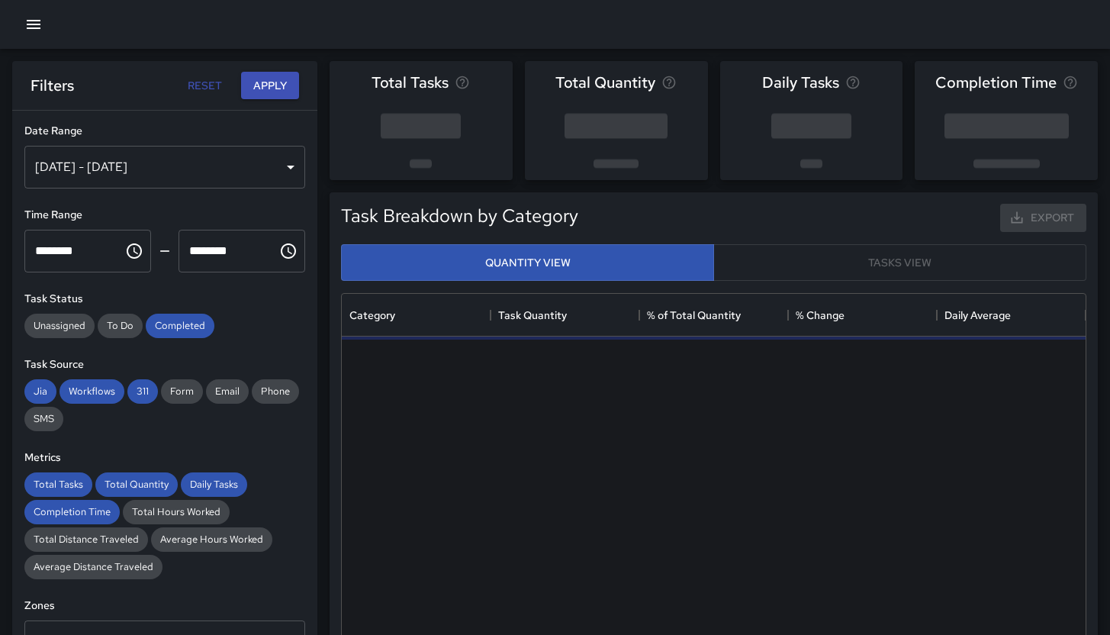
scroll to position [445, 733]
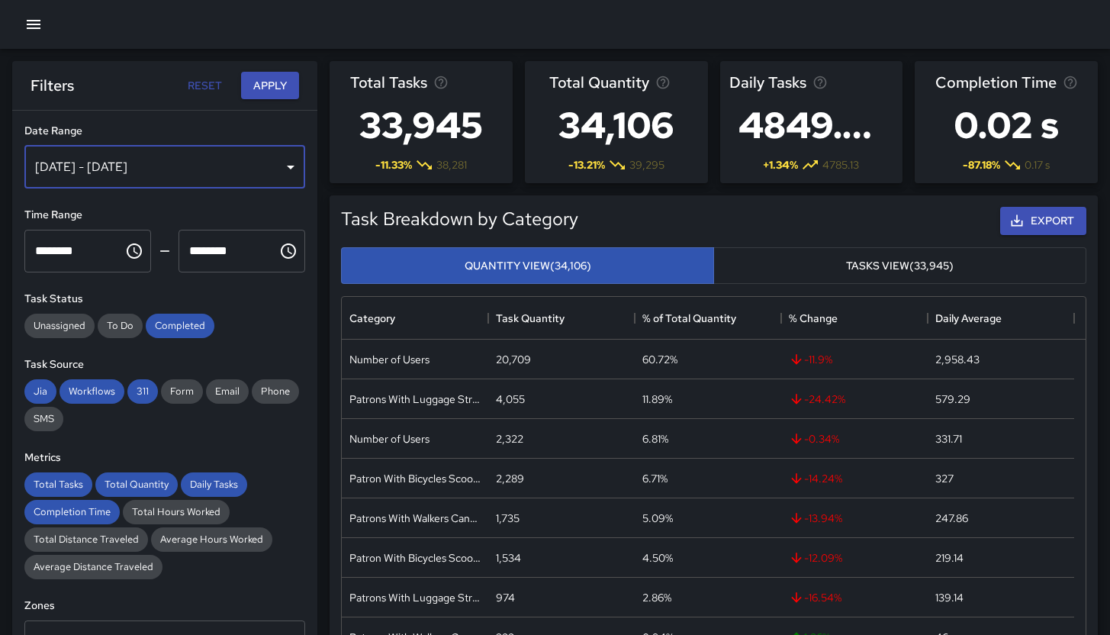
click at [203, 162] on div "[DATE] - [DATE]" at bounding box center [164, 167] width 281 height 43
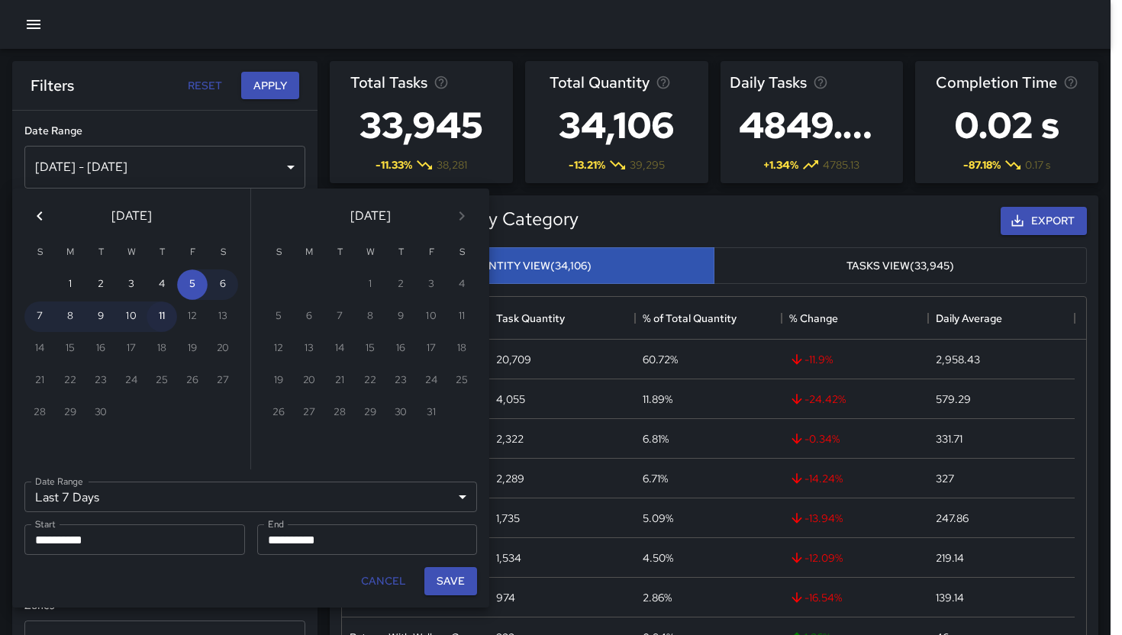
click at [167, 323] on button "11" at bounding box center [162, 316] width 31 height 31
type input "******"
type input "**********"
click at [167, 323] on button "11" at bounding box center [162, 316] width 31 height 31
click at [440, 580] on button "Save" at bounding box center [450, 581] width 53 height 28
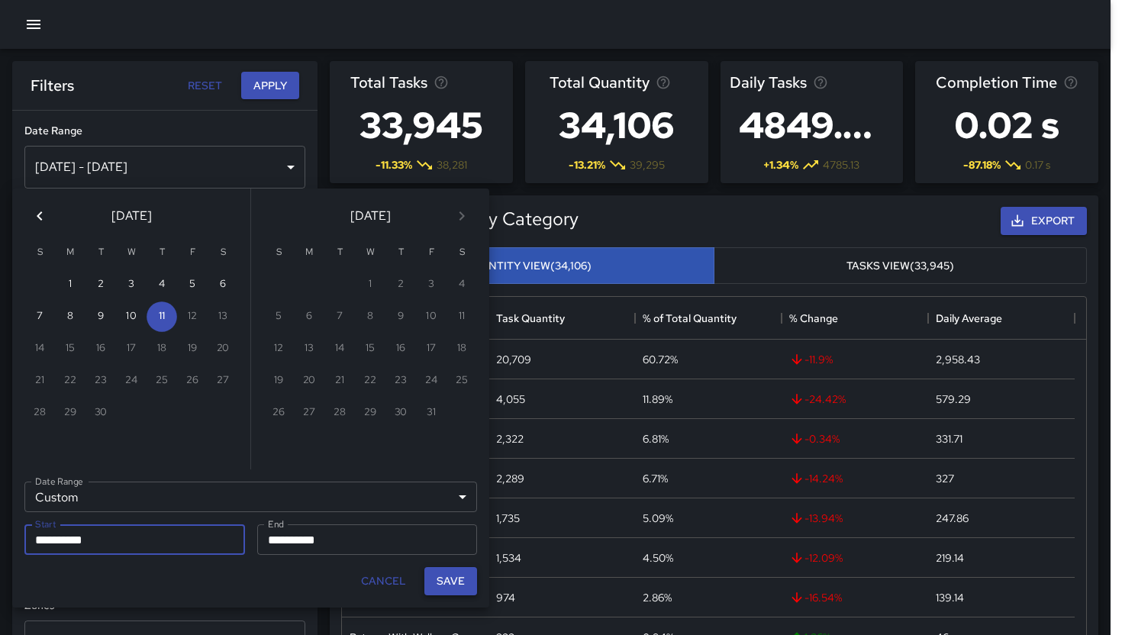
type input "**********"
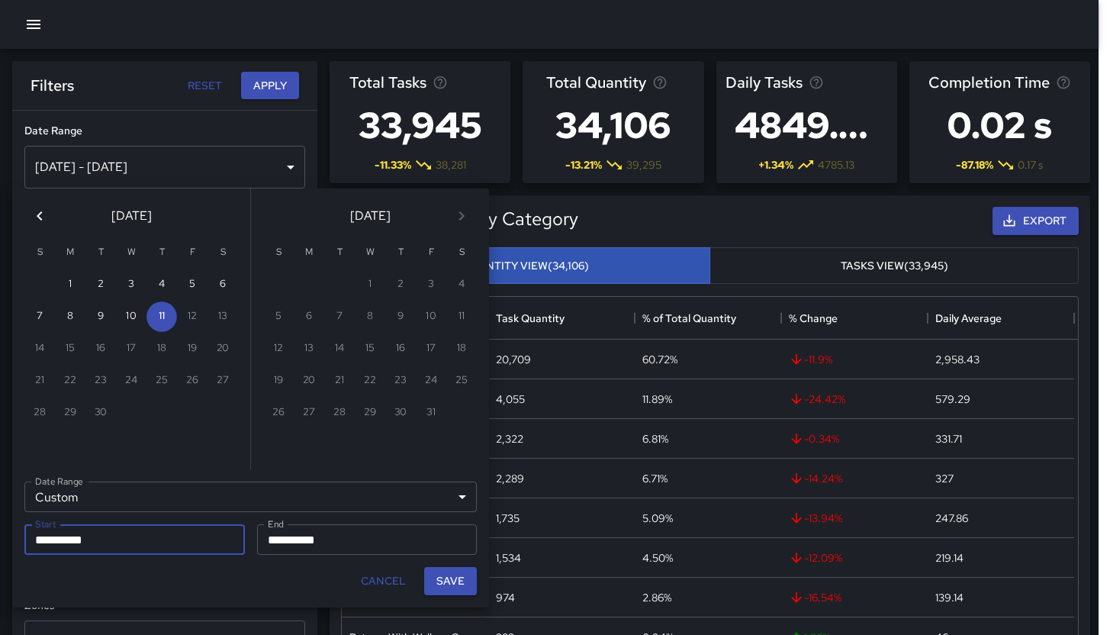
scroll to position [12, 12]
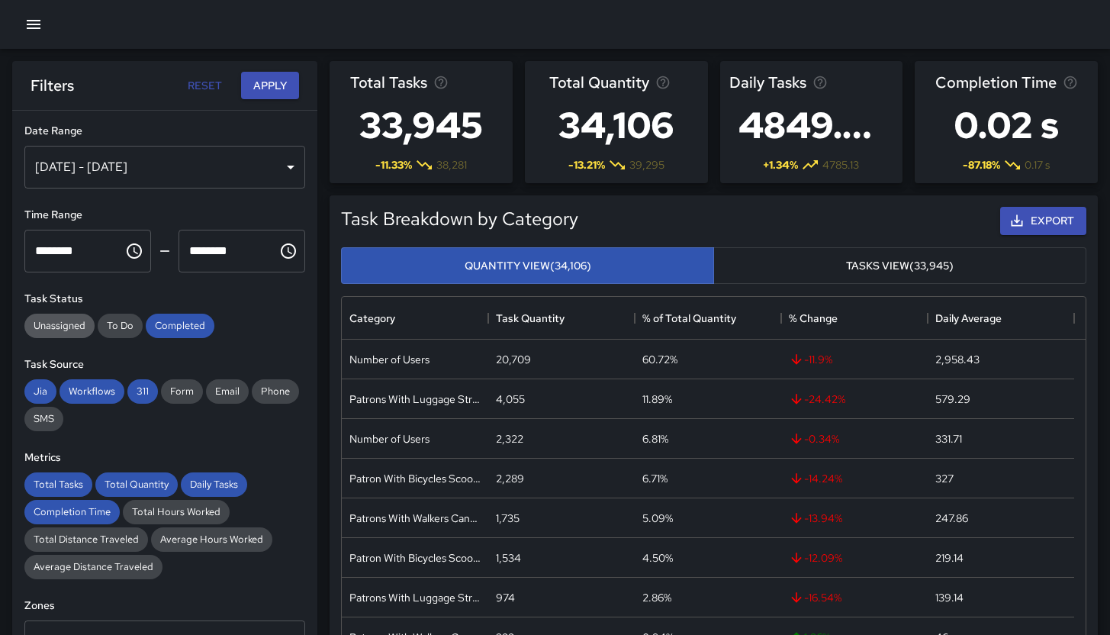
click at [79, 332] on span "Unassigned" at bounding box center [59, 325] width 70 height 13
click at [122, 330] on span "To Do" at bounding box center [120, 325] width 45 height 13
click at [265, 91] on button "Apply" at bounding box center [270, 86] width 58 height 28
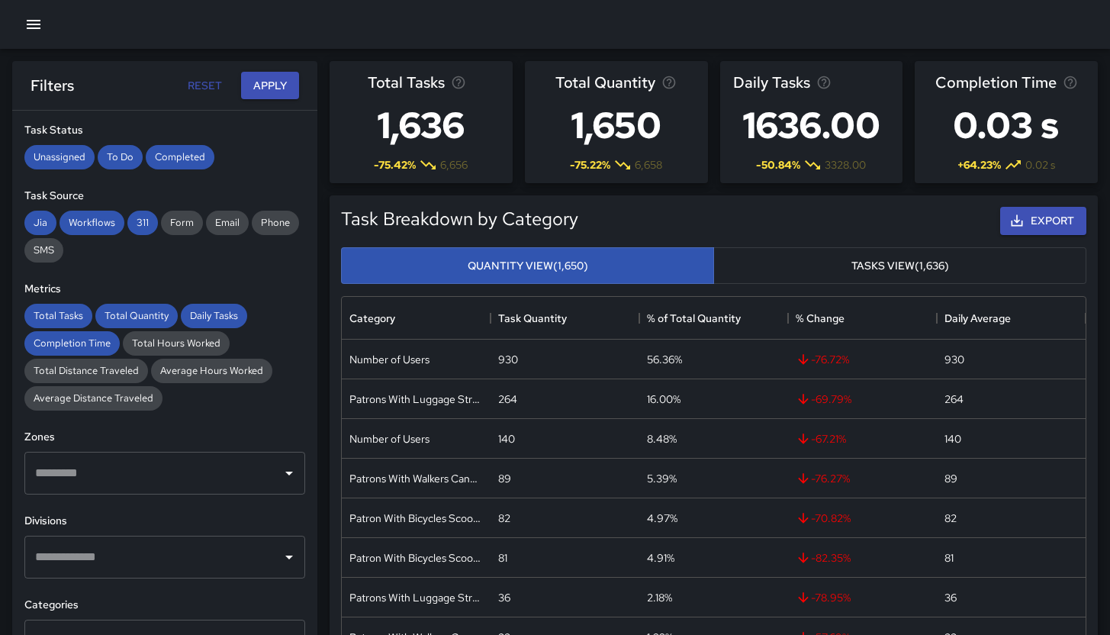
scroll to position [301, 0]
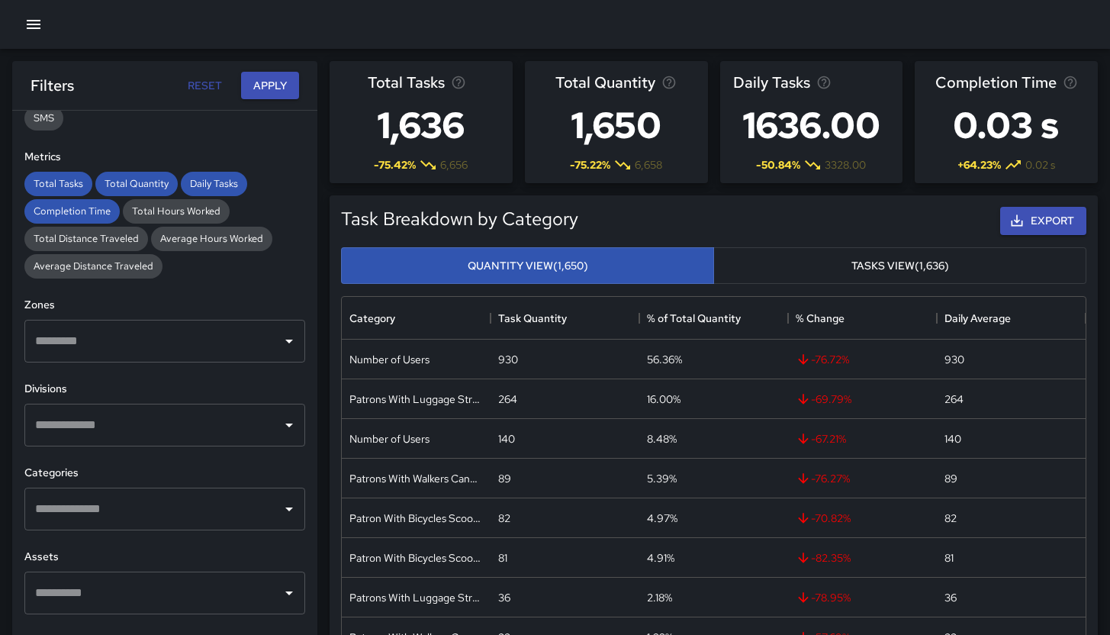
click at [165, 429] on input "text" at bounding box center [153, 425] width 244 height 29
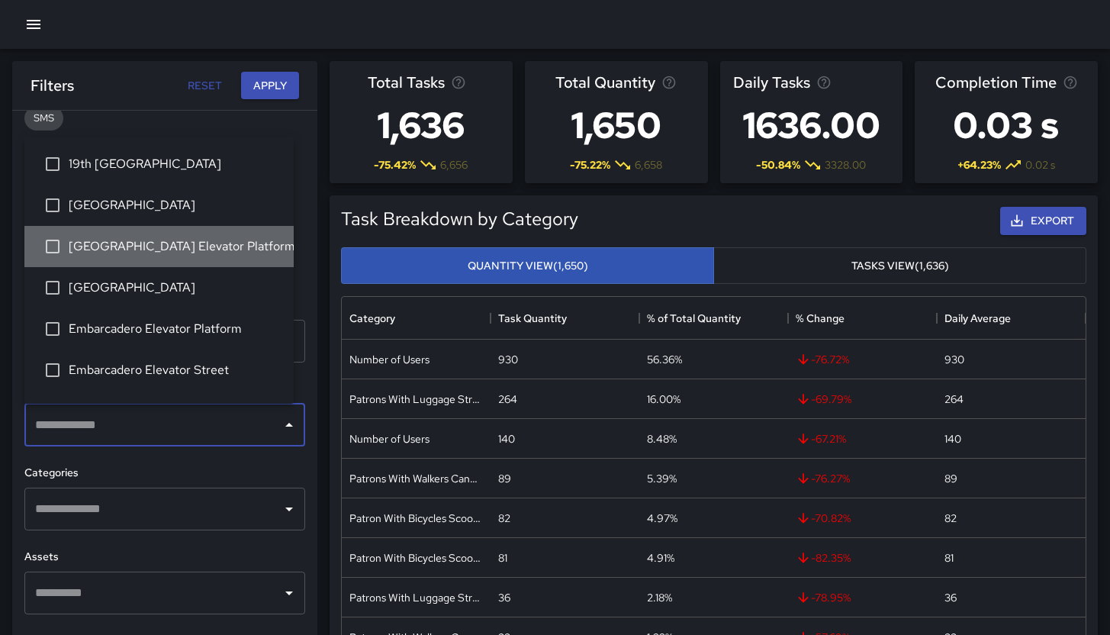
click at [163, 259] on li "[GEOGRAPHIC_DATA] Elevator Platform" at bounding box center [158, 246] width 269 height 41
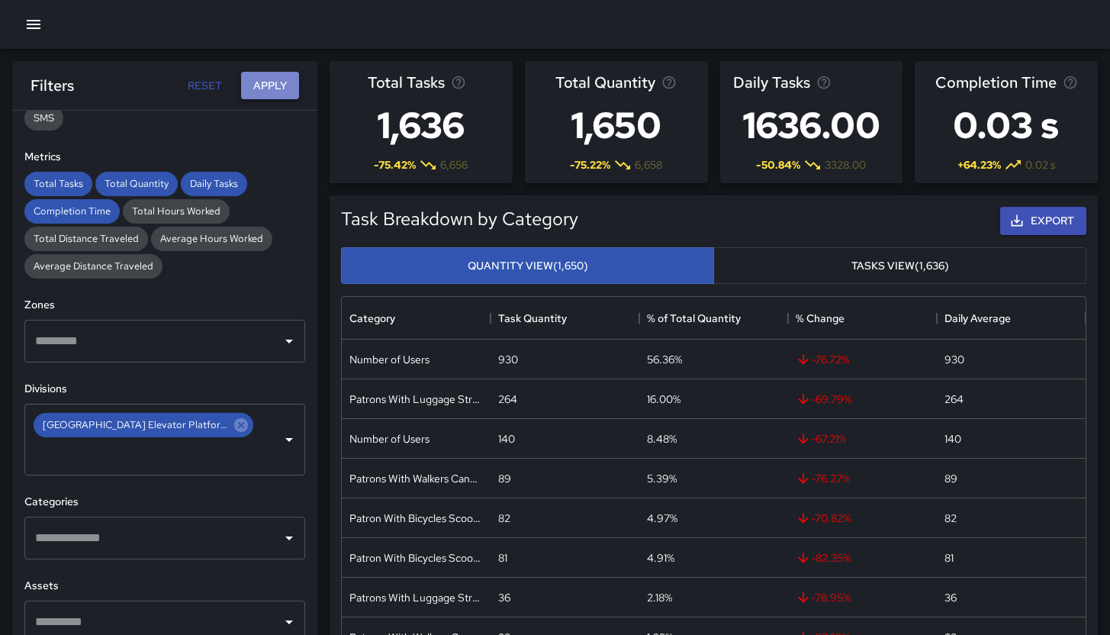
click at [280, 86] on button "Apply" at bounding box center [270, 86] width 58 height 28
